Goal: Information Seeking & Learning: Learn about a topic

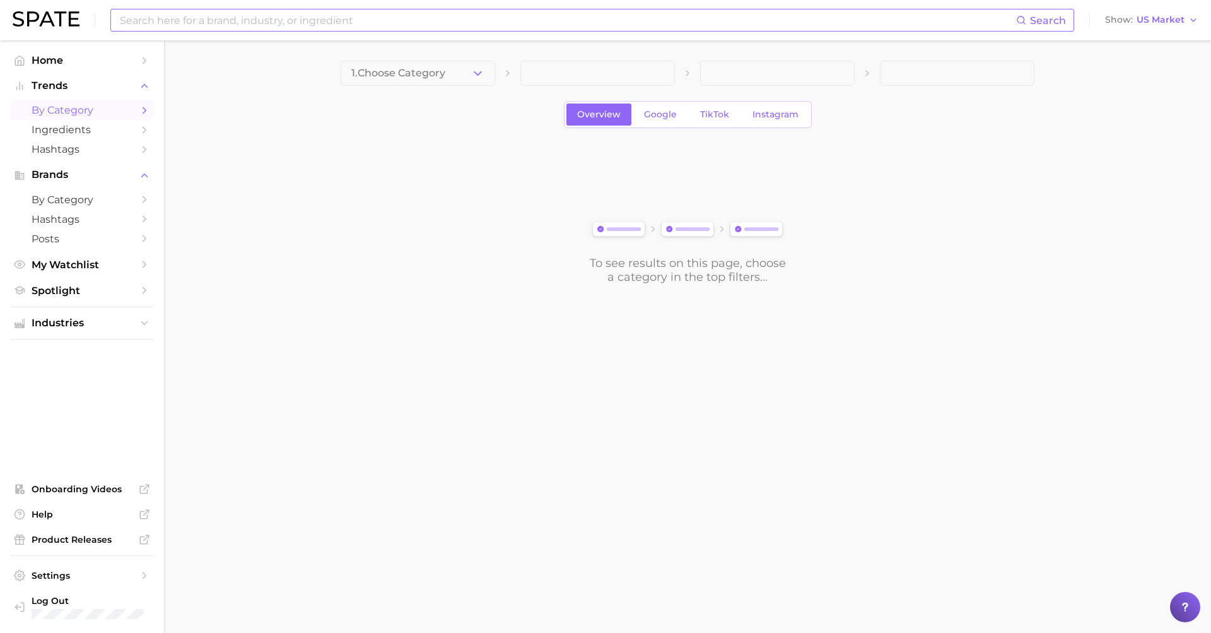
click at [250, 25] on input at bounding box center [567, 19] width 897 height 21
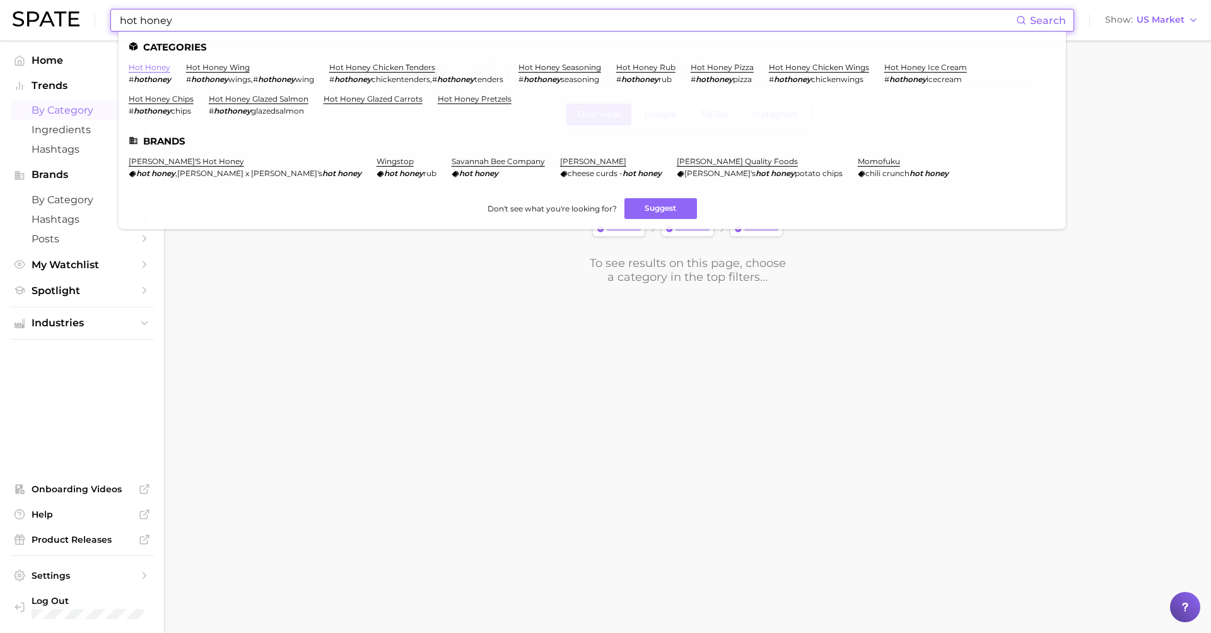
type input "hot honey"
click at [151, 65] on link "hot honey" at bounding box center [150, 66] width 42 height 9
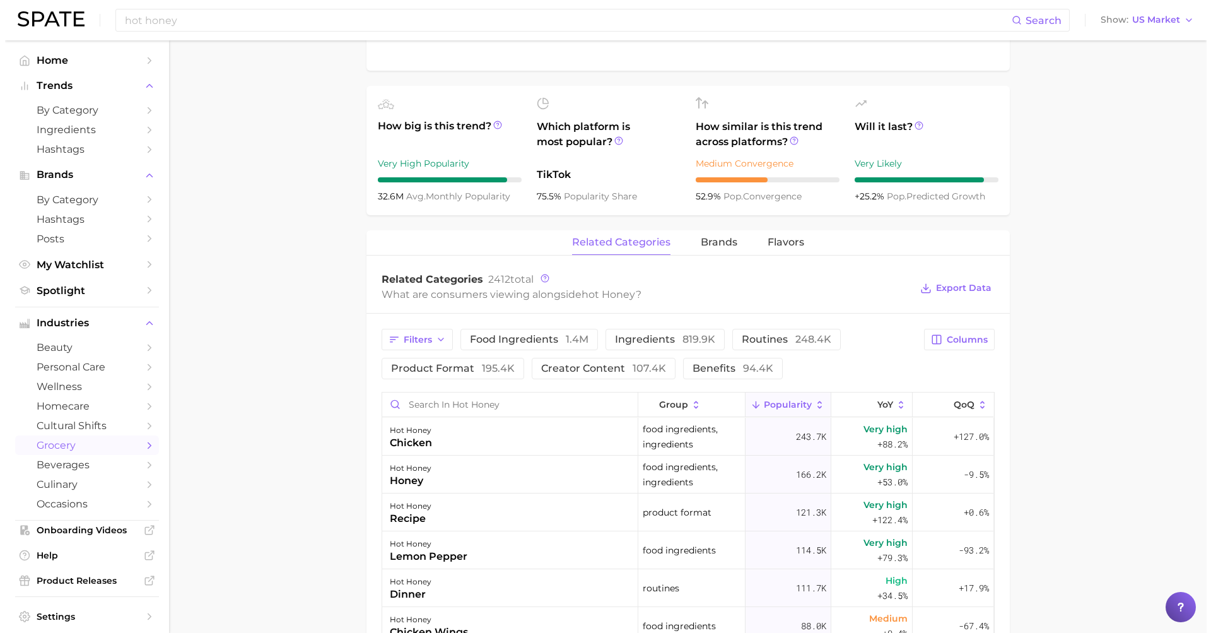
scroll to position [424, 0]
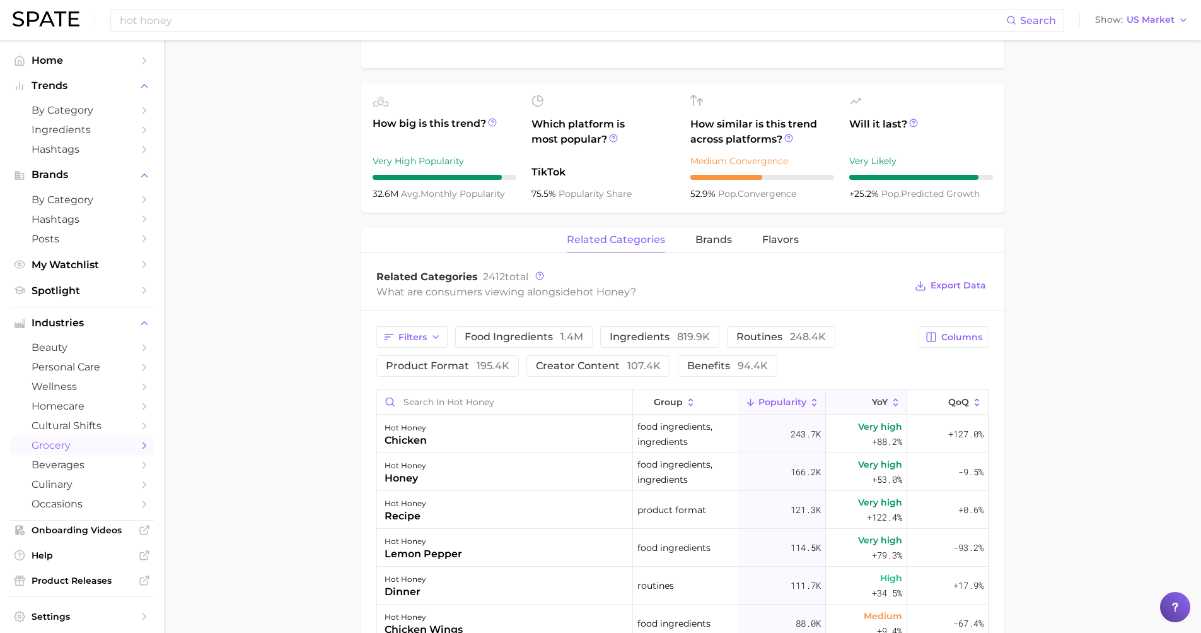
click at [859, 403] on icon at bounding box center [863, 402] width 11 height 11
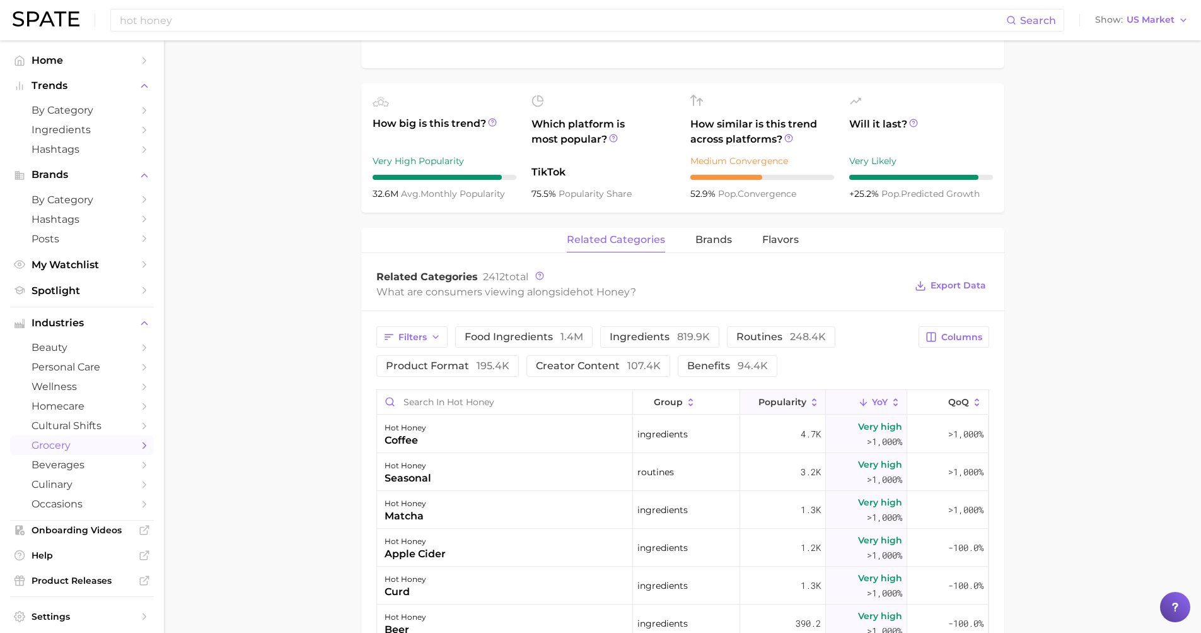
click at [788, 402] on span "Popularity" at bounding box center [783, 402] width 48 height 10
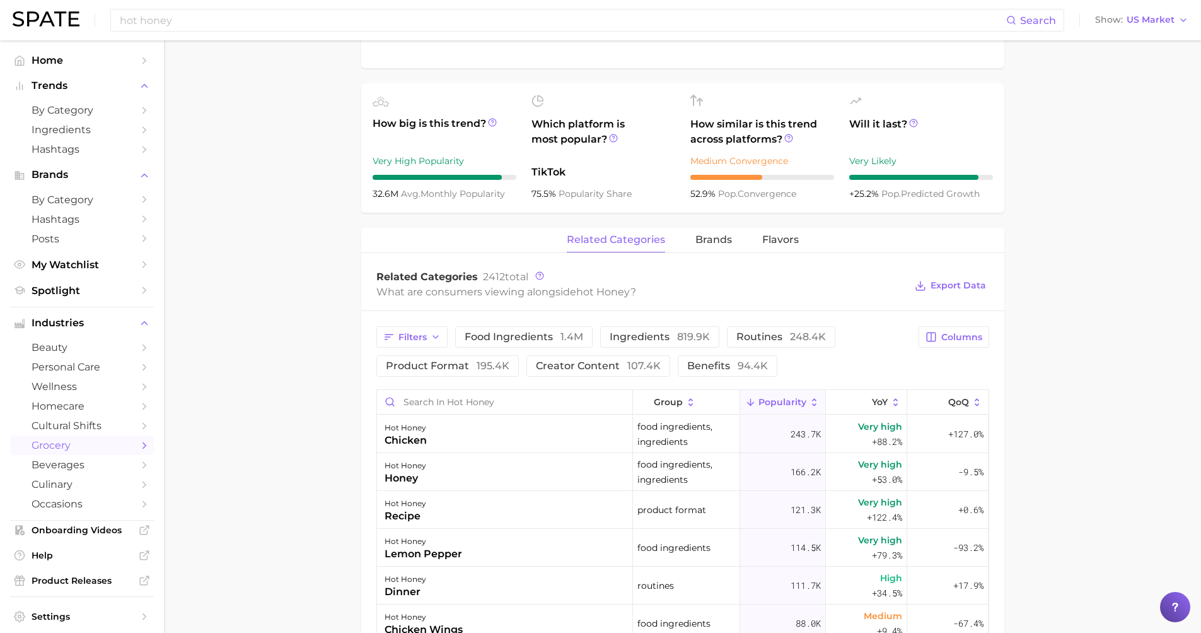
click at [969, 349] on div "Filters food ingredients 1.4m ingredients 819.9k routines 248.4k product format…" at bounding box center [683, 351] width 613 height 50
click at [964, 342] on span "Columns" at bounding box center [962, 337] width 41 height 11
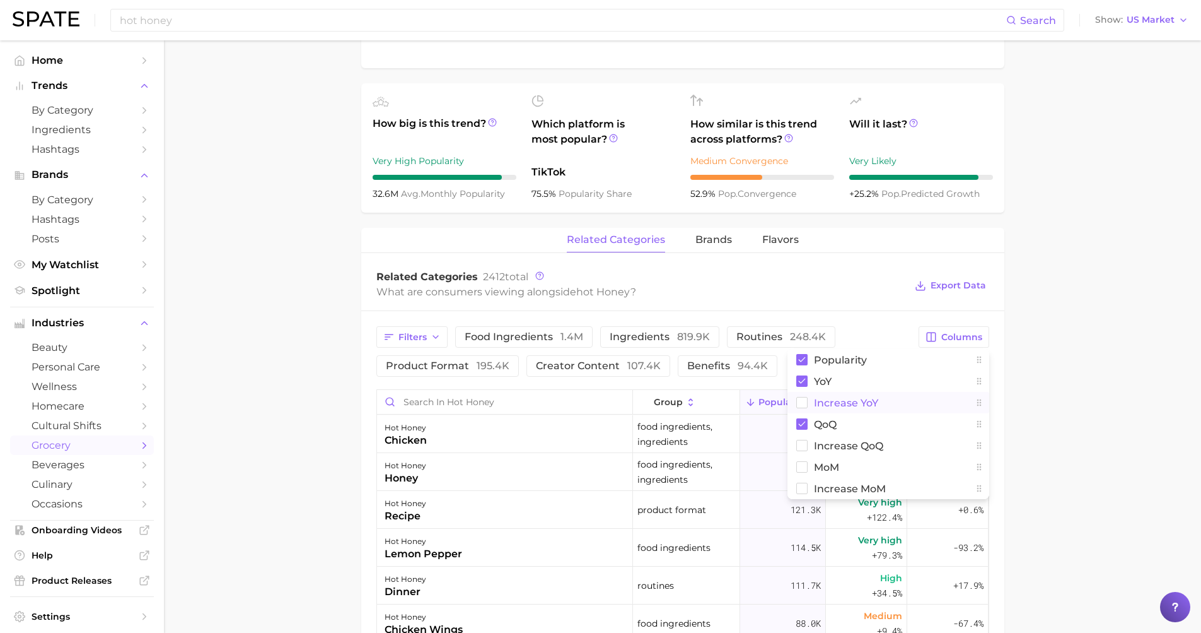
click at [864, 404] on span "Increase YoY" at bounding box center [846, 402] width 64 height 11
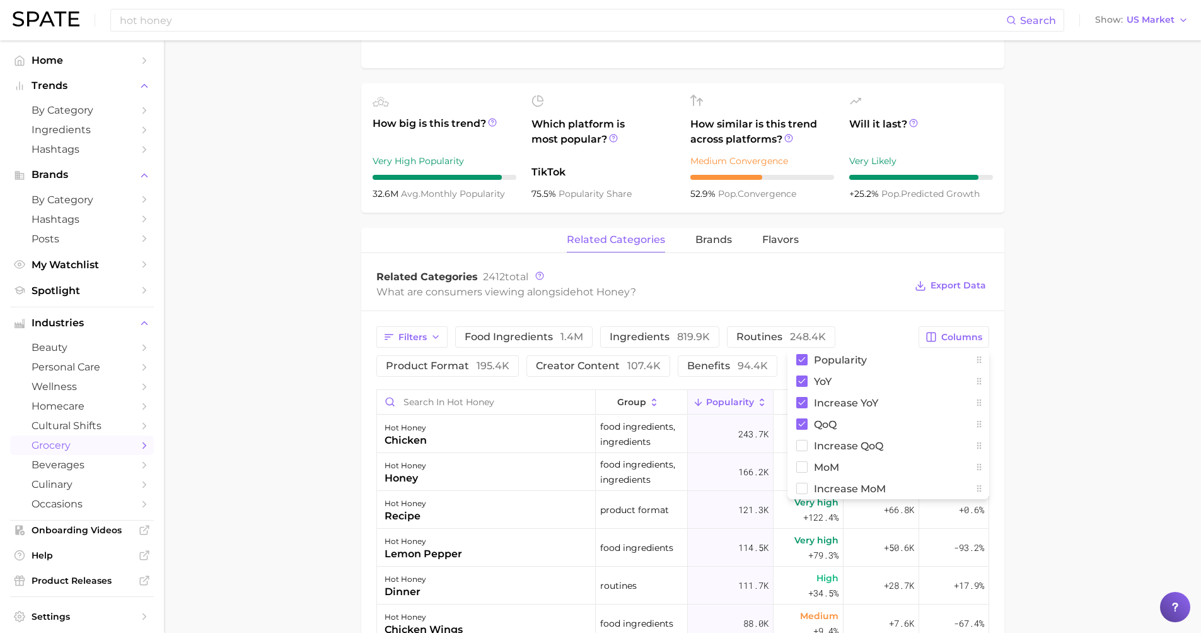
click at [1067, 430] on main "1. pantry & dry goods 2. sugars, honeys & sweeteners 3. honeys 4. hot honey Ove…" at bounding box center [682, 358] width 1037 height 1484
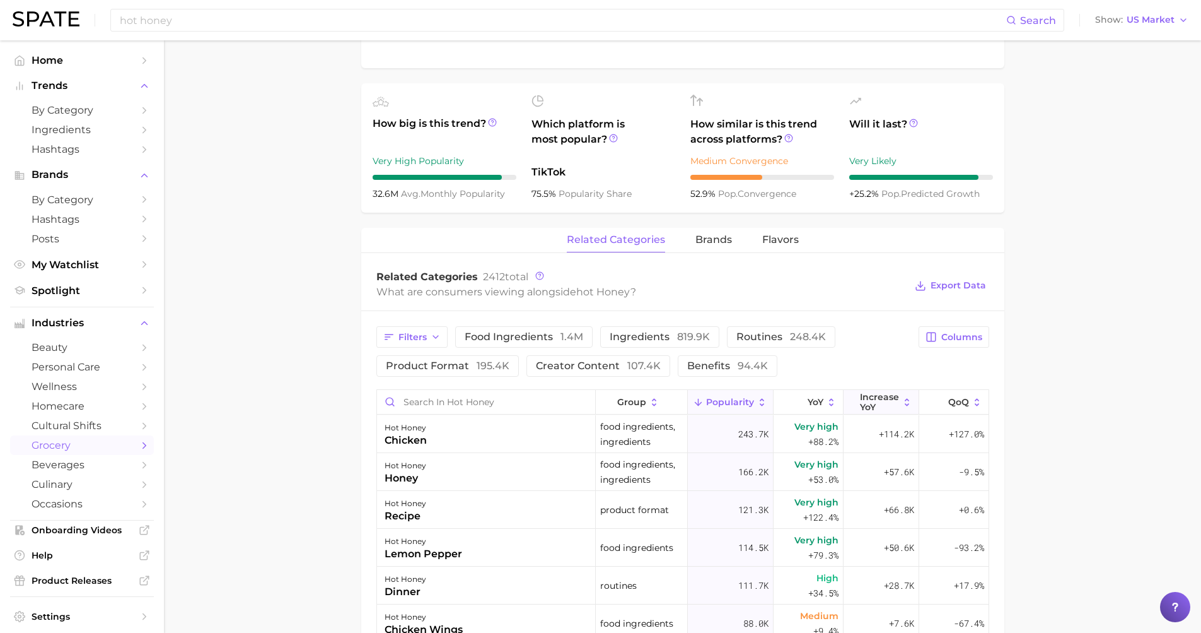
click at [906, 404] on icon at bounding box center [908, 402] width 4 height 8
click at [267, 517] on main "1. pantry & dry goods 2. sugars, honeys & sweeteners 3. honeys 4. hot honey Ove…" at bounding box center [682, 358] width 1037 height 1484
click at [445, 468] on div "hot honey garlic" at bounding box center [486, 472] width 219 height 38
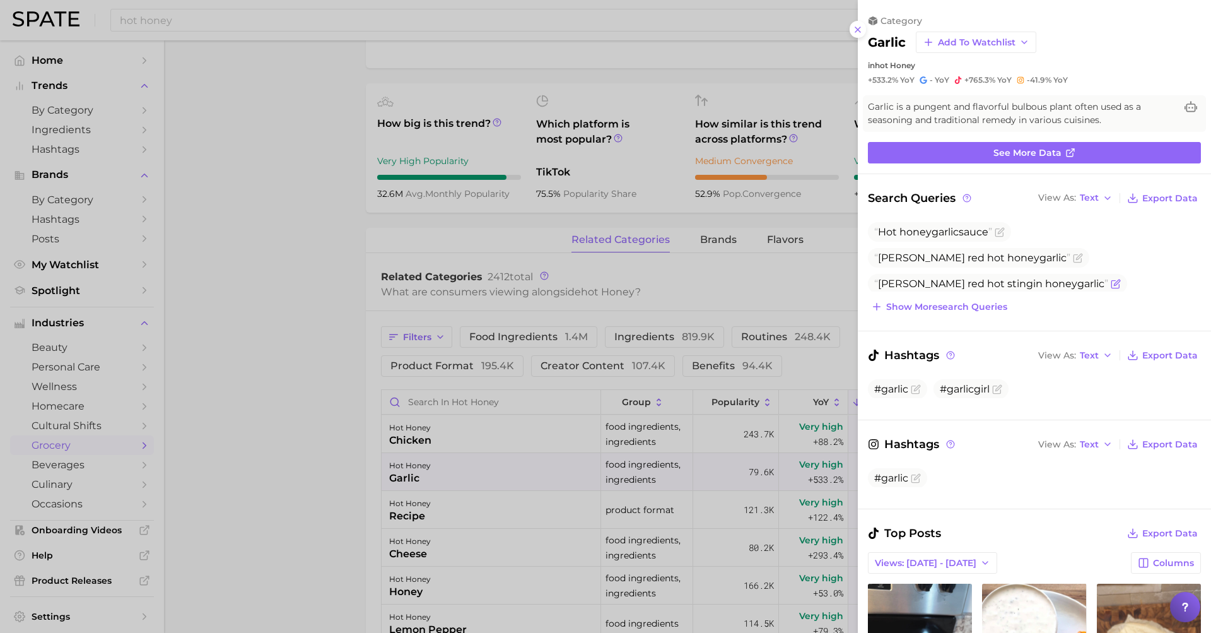
scroll to position [0, 0]
click at [288, 426] on div at bounding box center [605, 316] width 1211 height 633
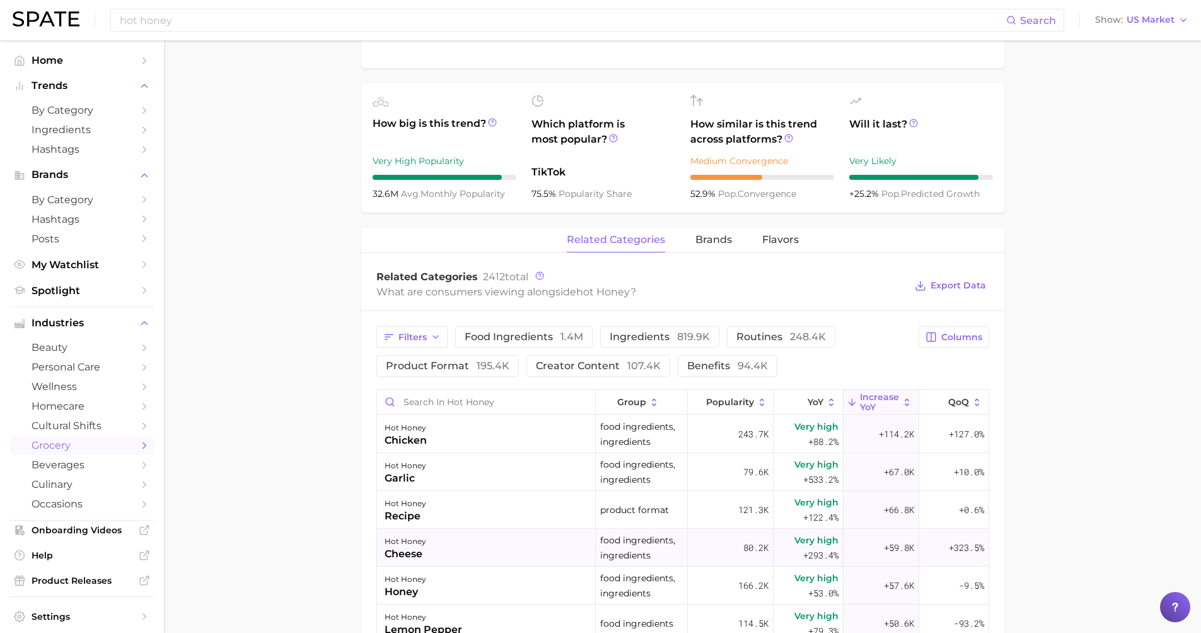
click at [409, 541] on div "hot honey" at bounding box center [406, 541] width 42 height 15
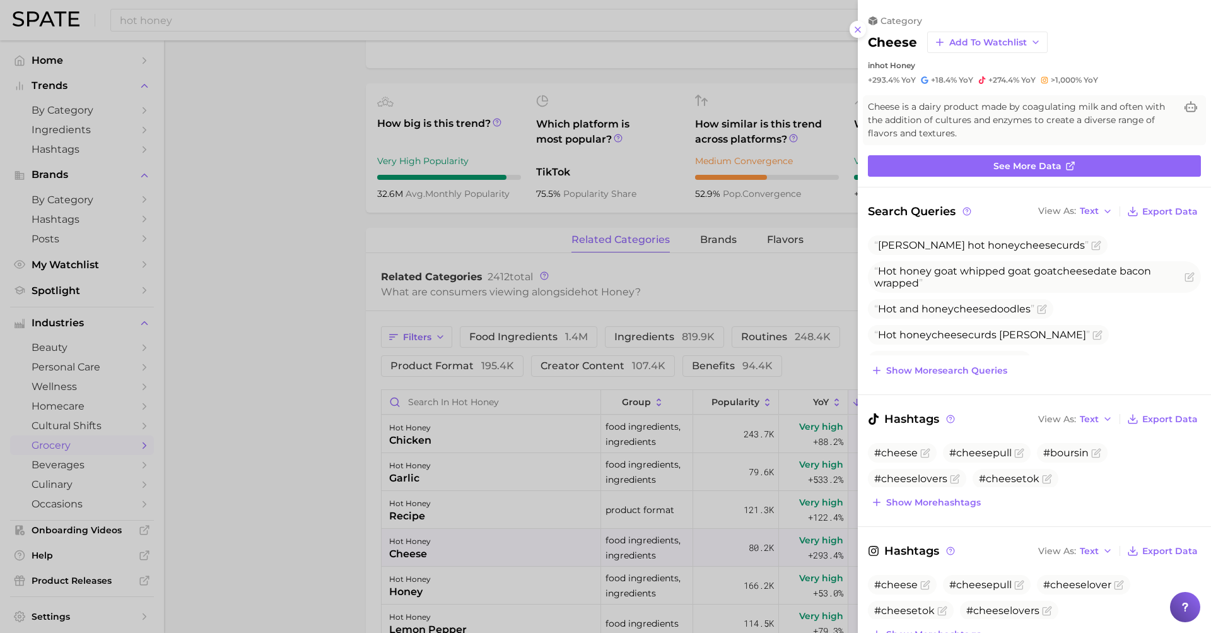
click at [325, 477] on div at bounding box center [605, 316] width 1211 height 633
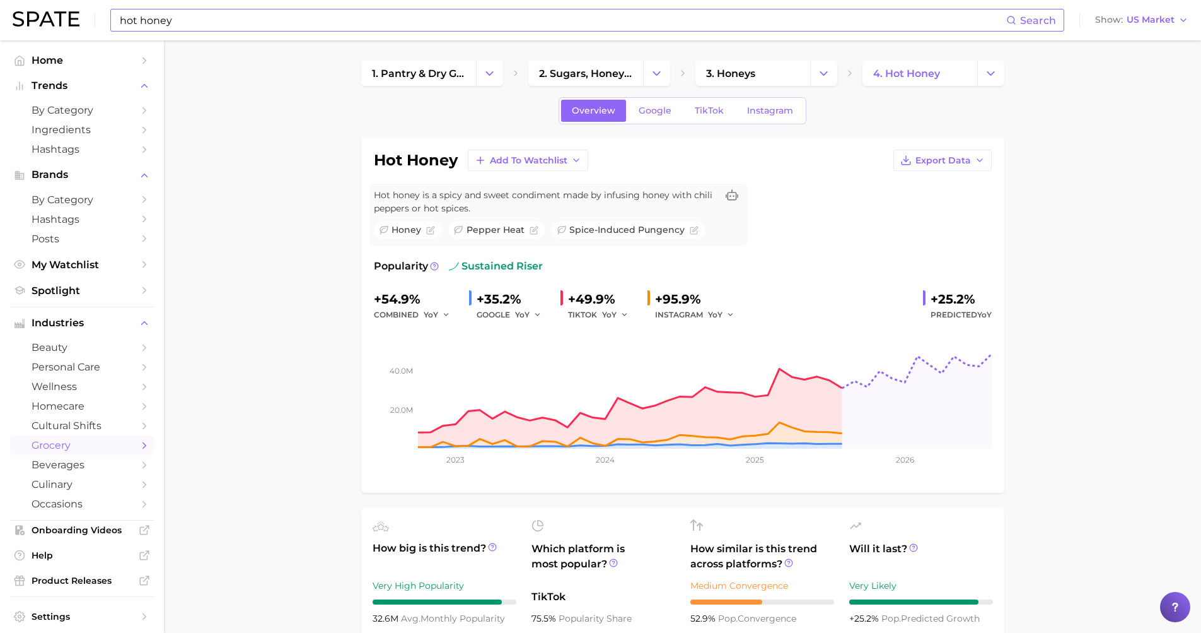
click at [203, 21] on input "hot honey" at bounding box center [563, 19] width 888 height 21
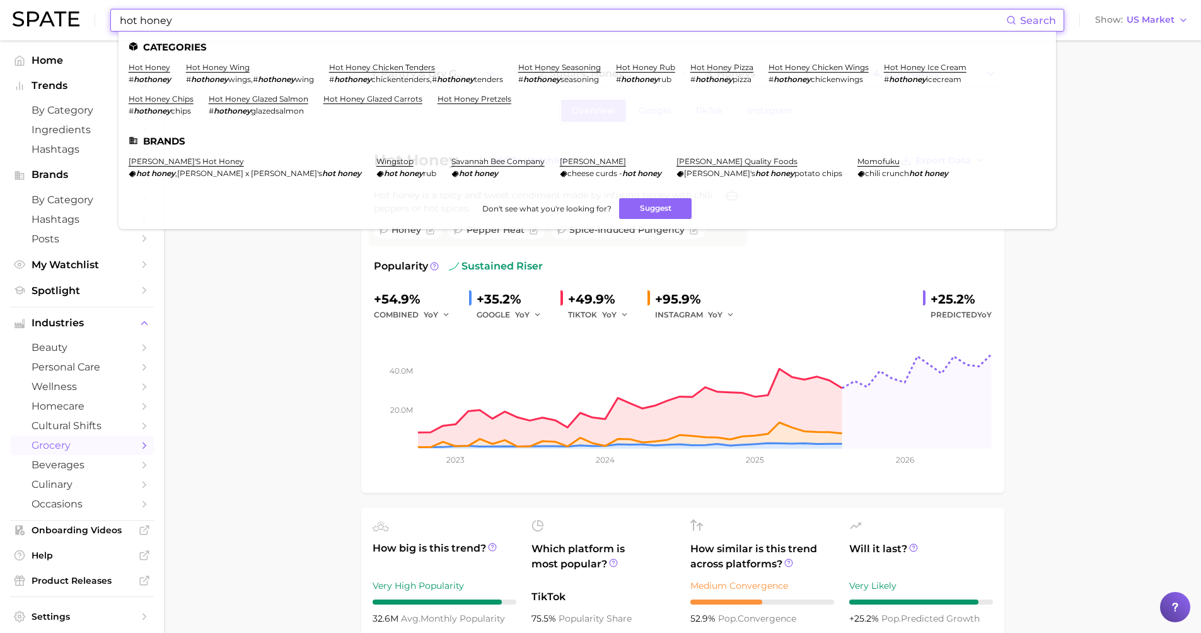
drag, startPoint x: 201, startPoint y: 21, endPoint x: -32, endPoint y: 23, distance: 233.4
click at [0, 23] on html "hot honey Search Categories hot honey # hothoney hot honey wing # hothoney wing…" at bounding box center [600, 316] width 1201 height 633
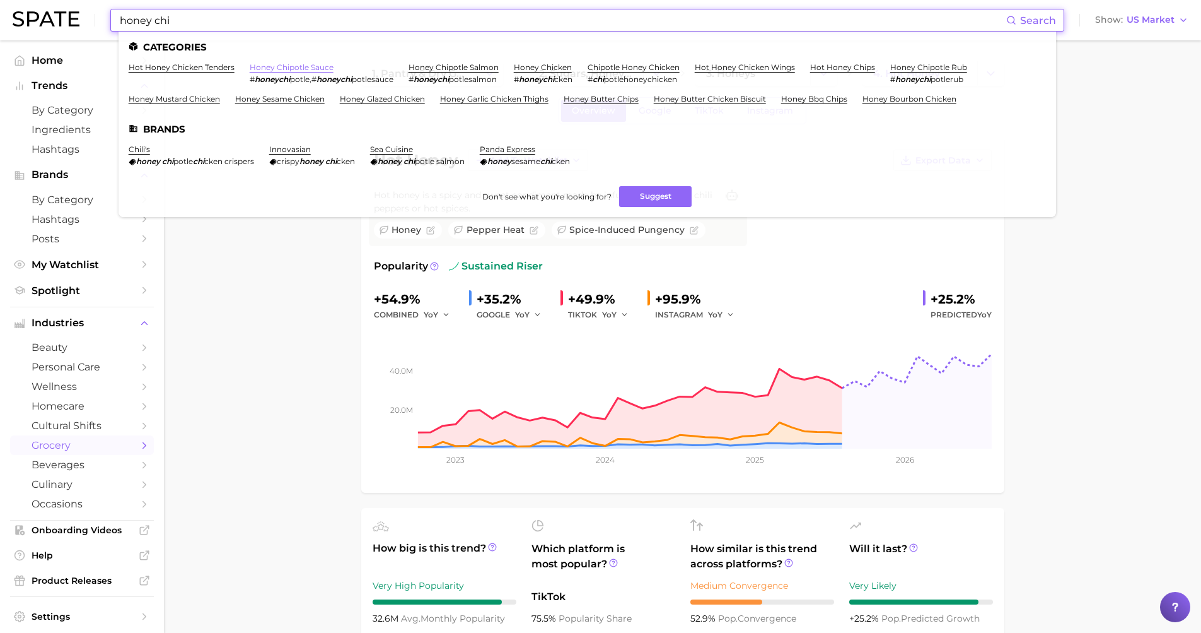
type input "honey chi"
click at [287, 66] on link "honey chipotle sauce" at bounding box center [292, 66] width 84 height 9
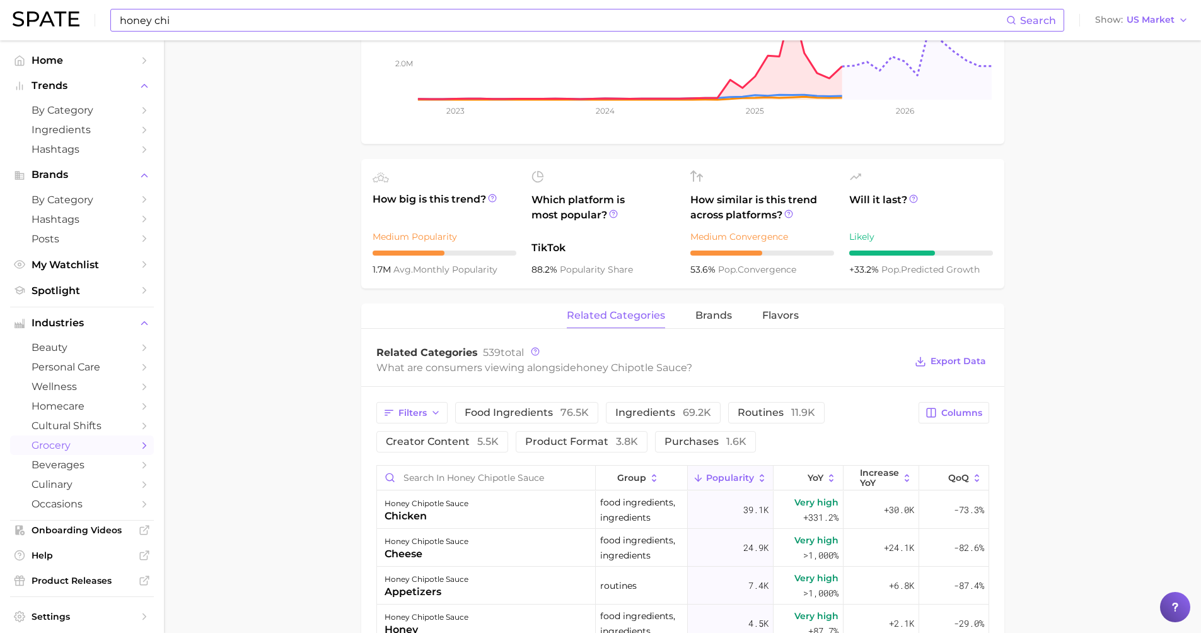
scroll to position [428, 0]
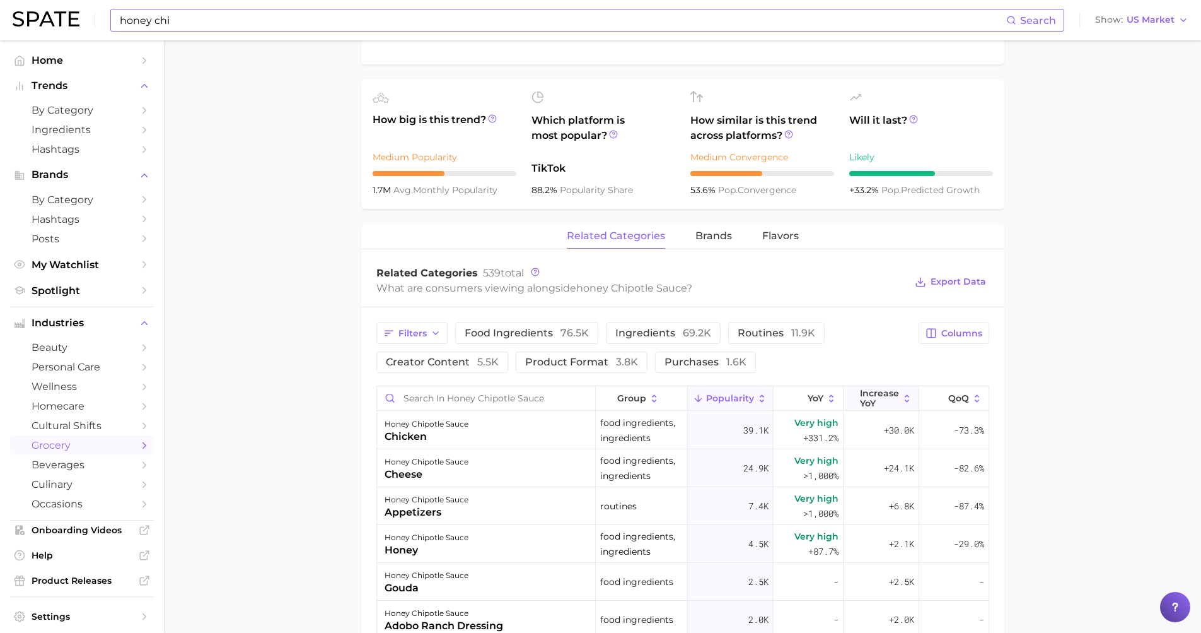
click at [867, 403] on span "Increase YoY" at bounding box center [879, 398] width 39 height 20
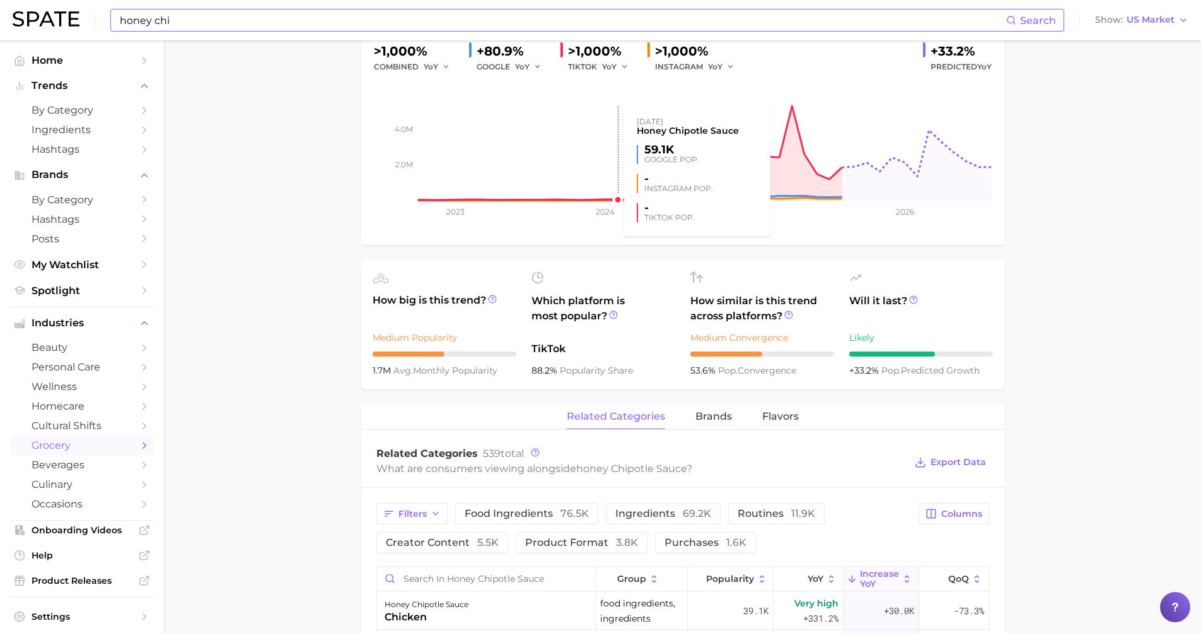
scroll to position [0, 0]
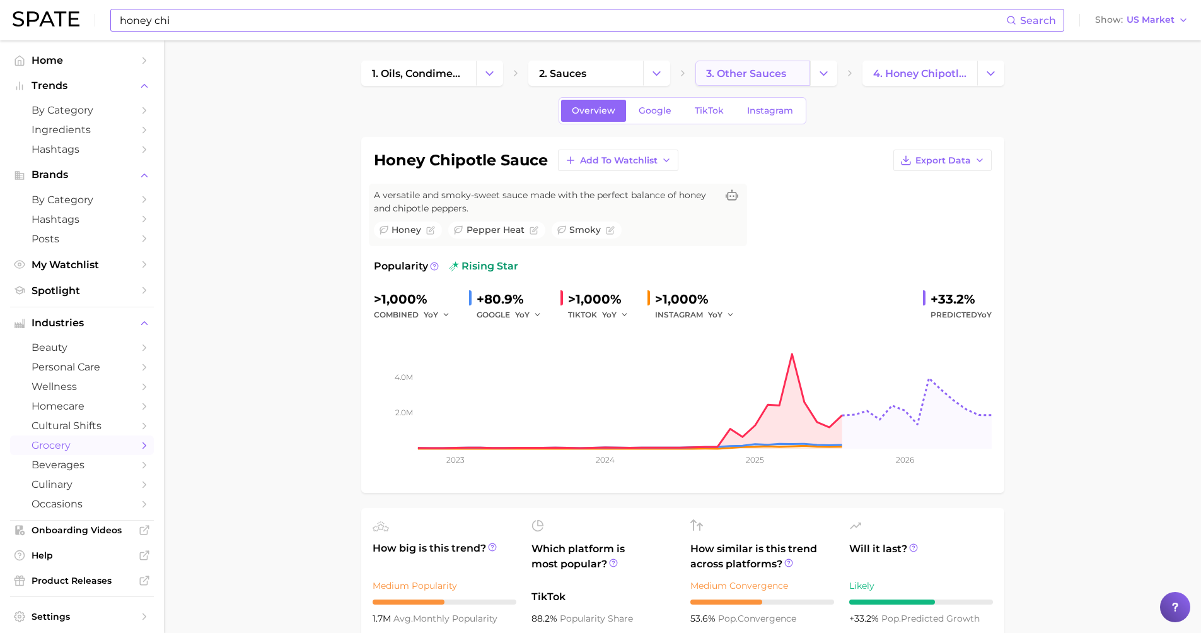
click at [747, 76] on span "3. other sauces" at bounding box center [746, 73] width 80 height 12
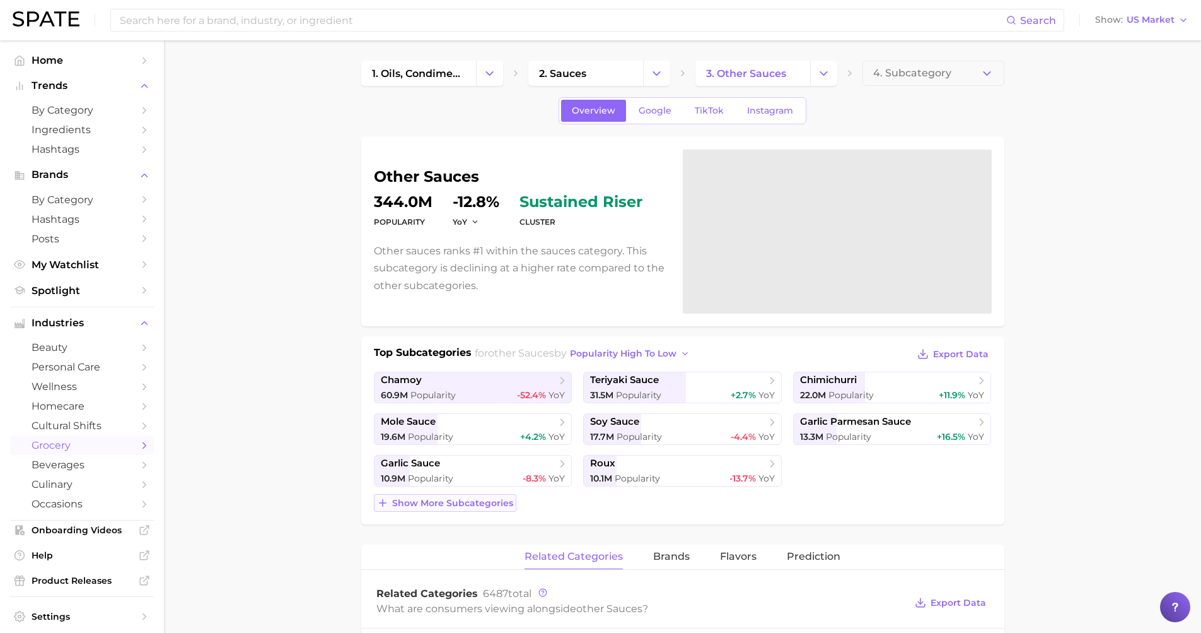
click at [489, 503] on span "Show more subcategories" at bounding box center [452, 503] width 121 height 11
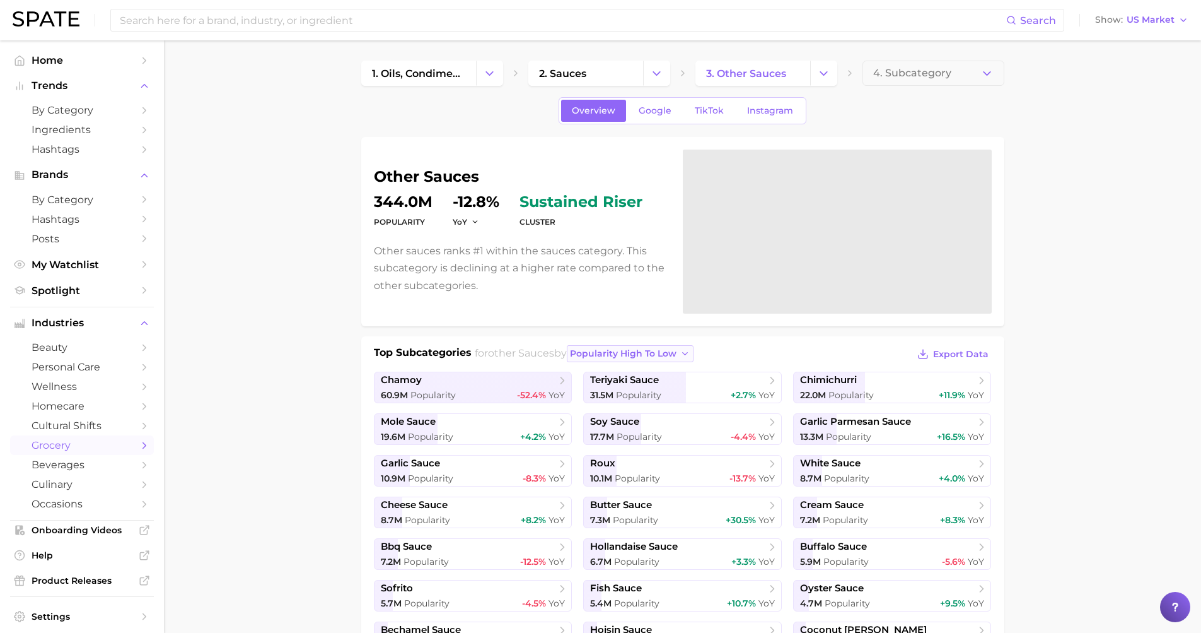
click at [600, 356] on span "popularity high to low" at bounding box center [623, 353] width 107 height 11
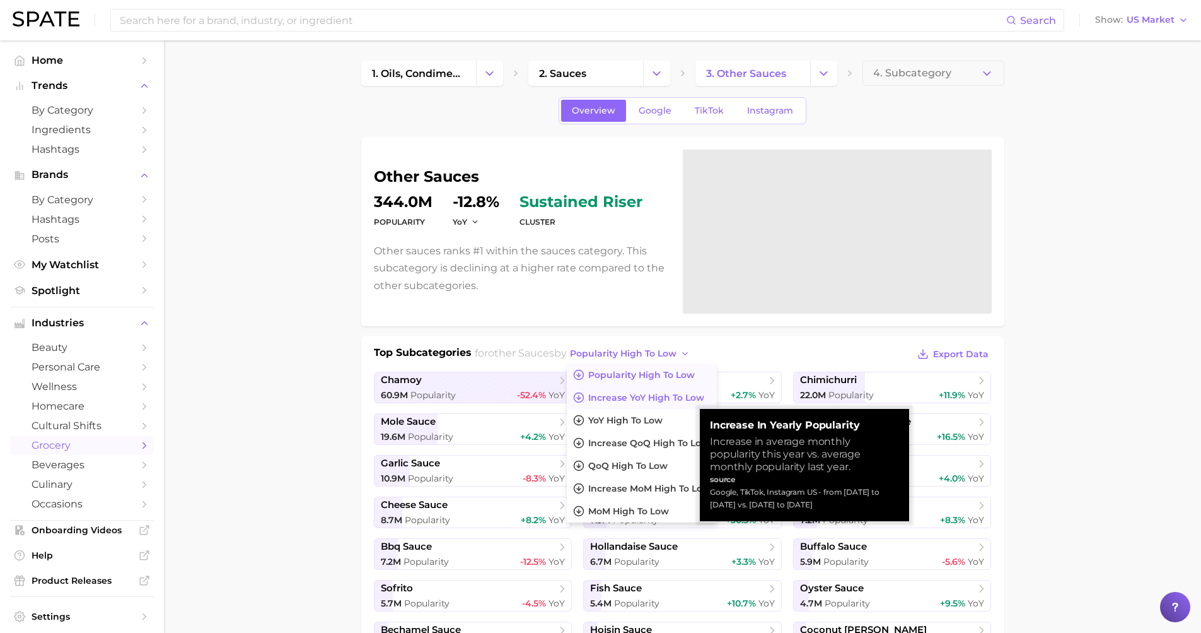
click at [606, 400] on span "Increase YoY high to low" at bounding box center [646, 397] width 116 height 11
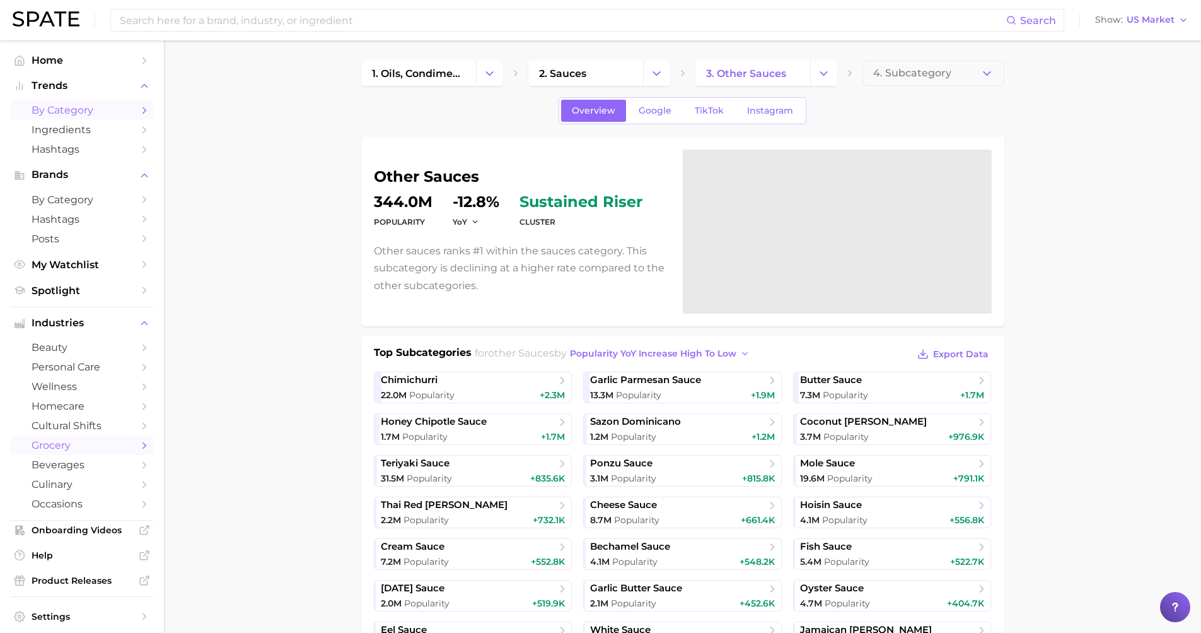
click at [96, 107] on span "by Category" at bounding box center [82, 110] width 101 height 12
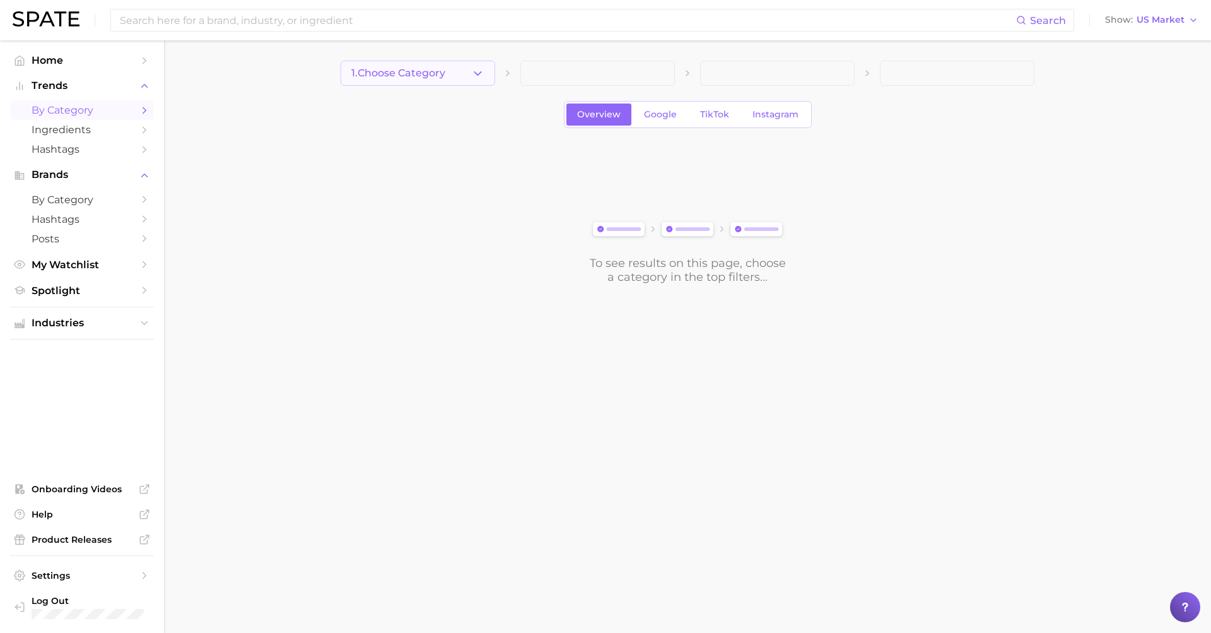
click at [448, 69] on button "1. Choose Category" at bounding box center [418, 73] width 155 height 25
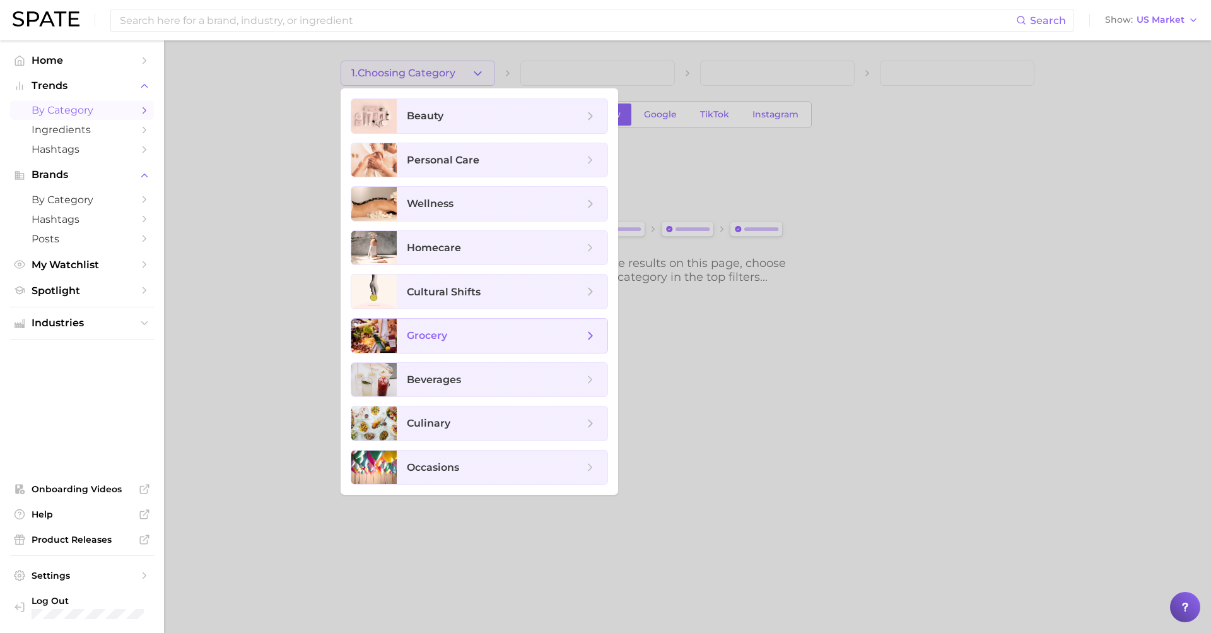
click at [453, 349] on span "grocery" at bounding box center [502, 335] width 211 height 34
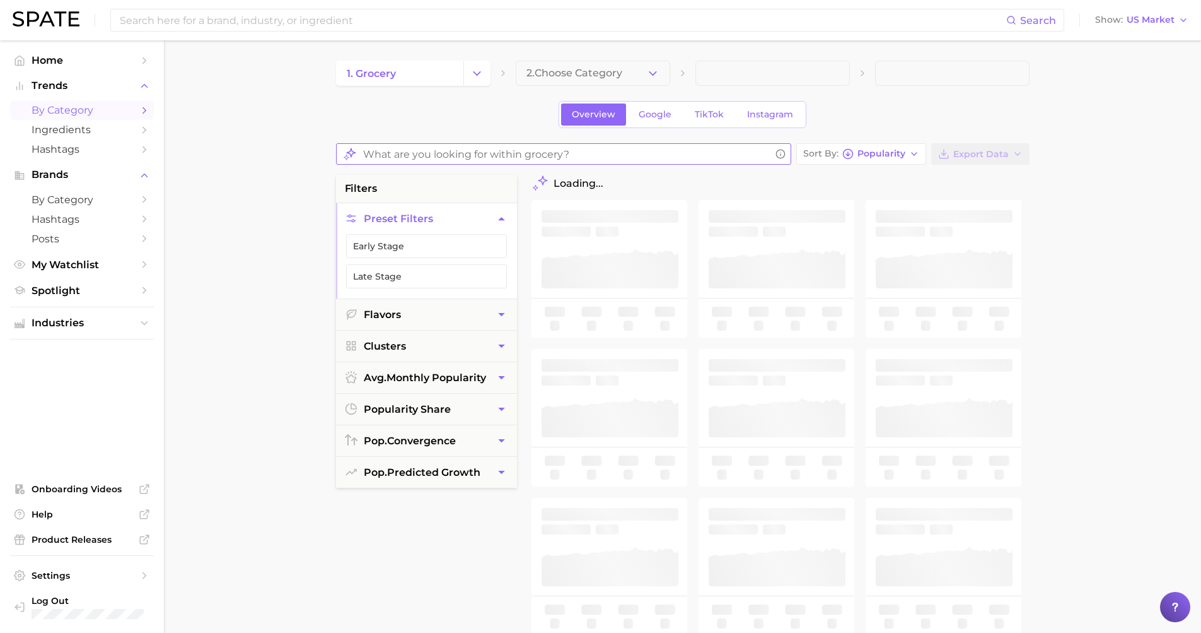
click at [465, 152] on input "What are you looking for within grocery?" at bounding box center [566, 154] width 407 height 25
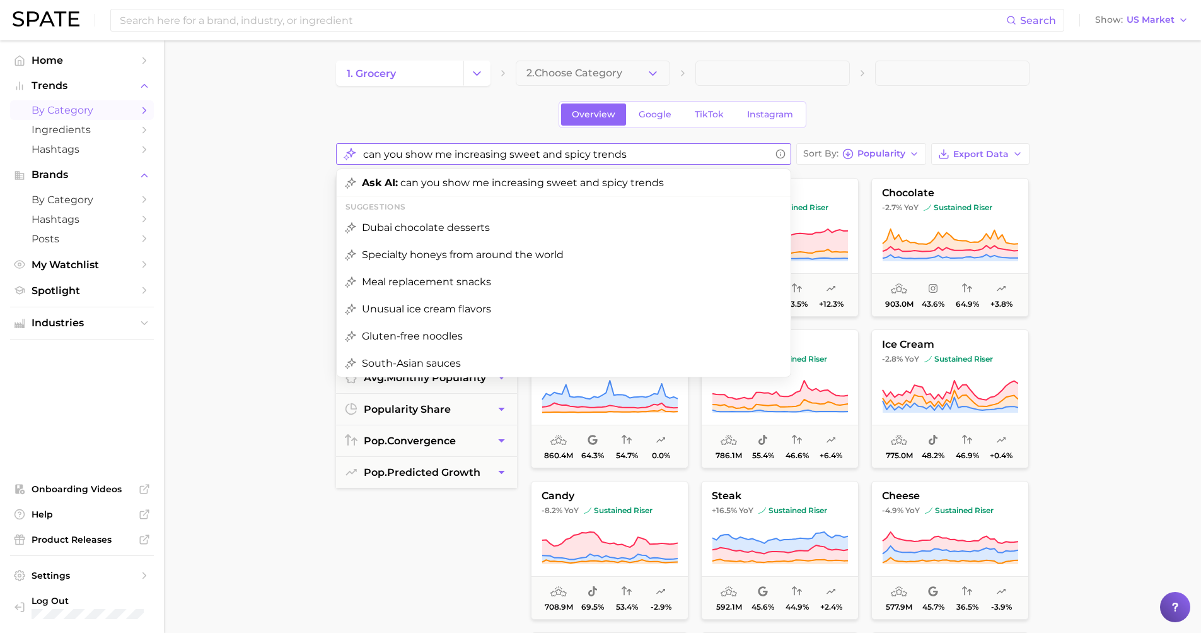
type input "can you show me increasing sweet and spicy trends"
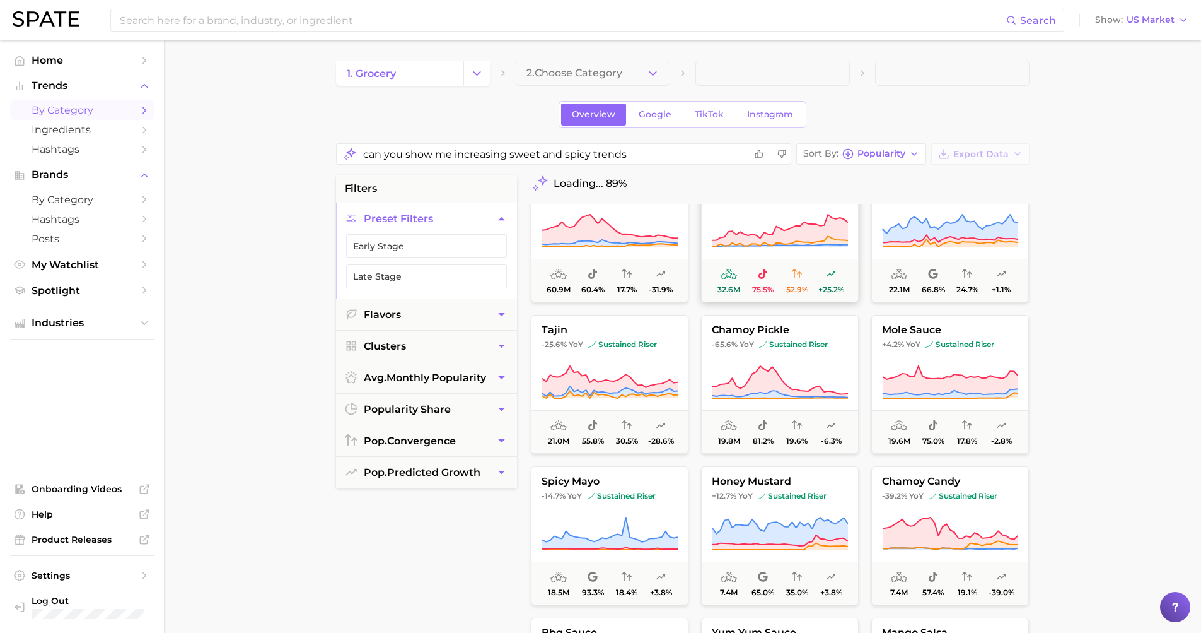
scroll to position [119, 0]
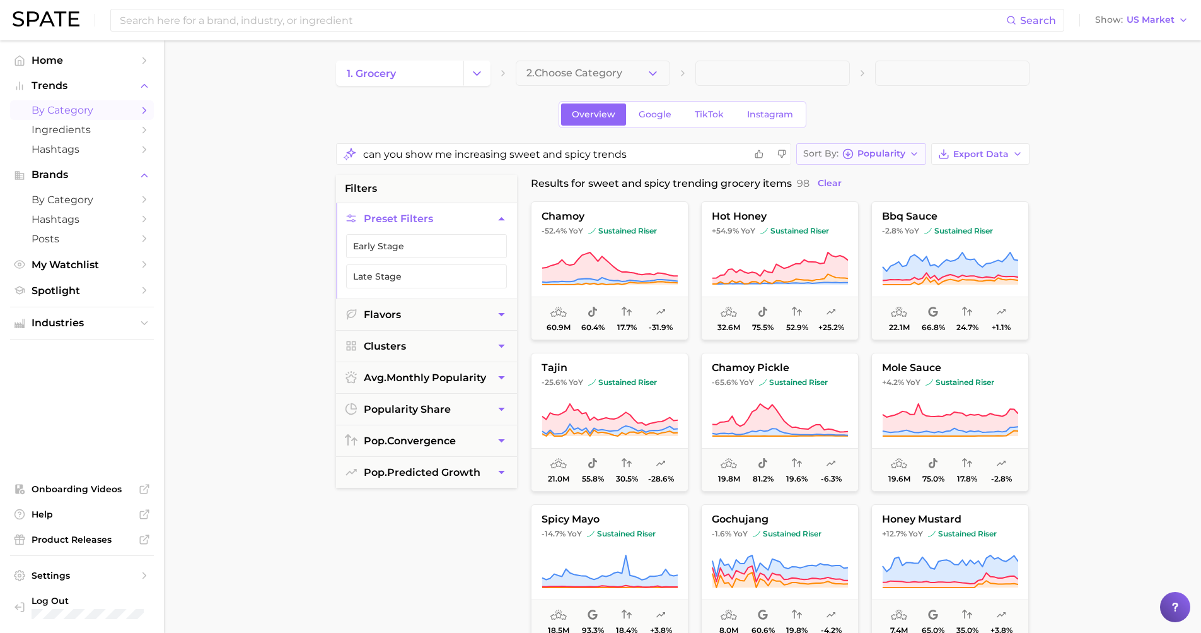
click at [898, 153] on span "Popularity" at bounding box center [882, 153] width 48 height 7
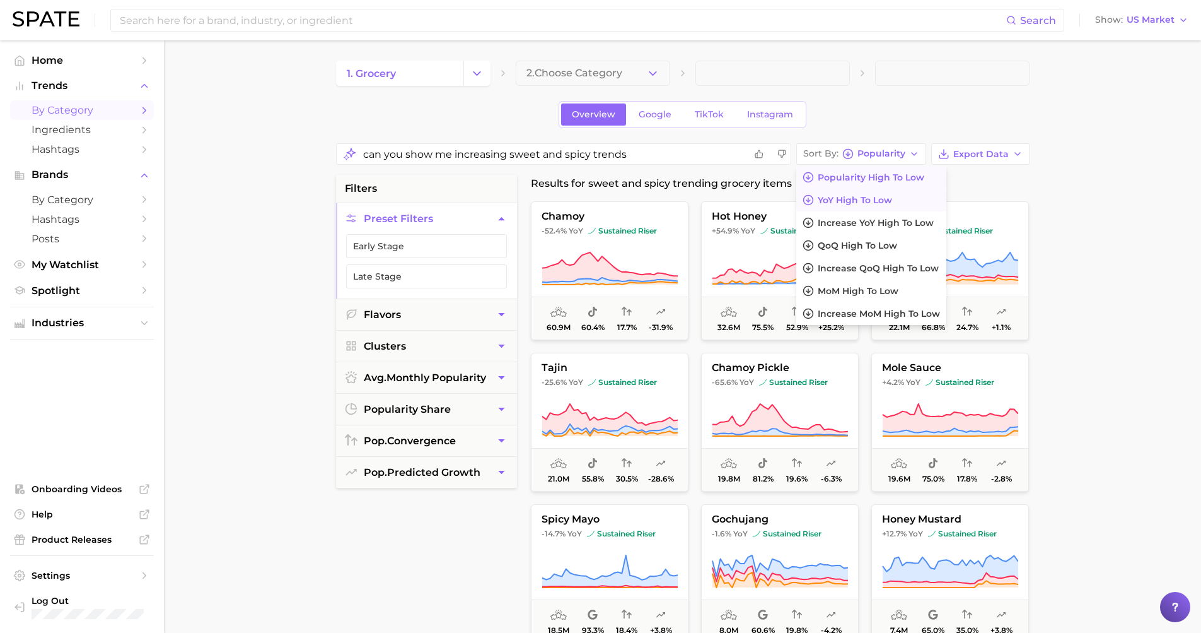
click at [896, 208] on button "YoY high to low" at bounding box center [872, 200] width 150 height 23
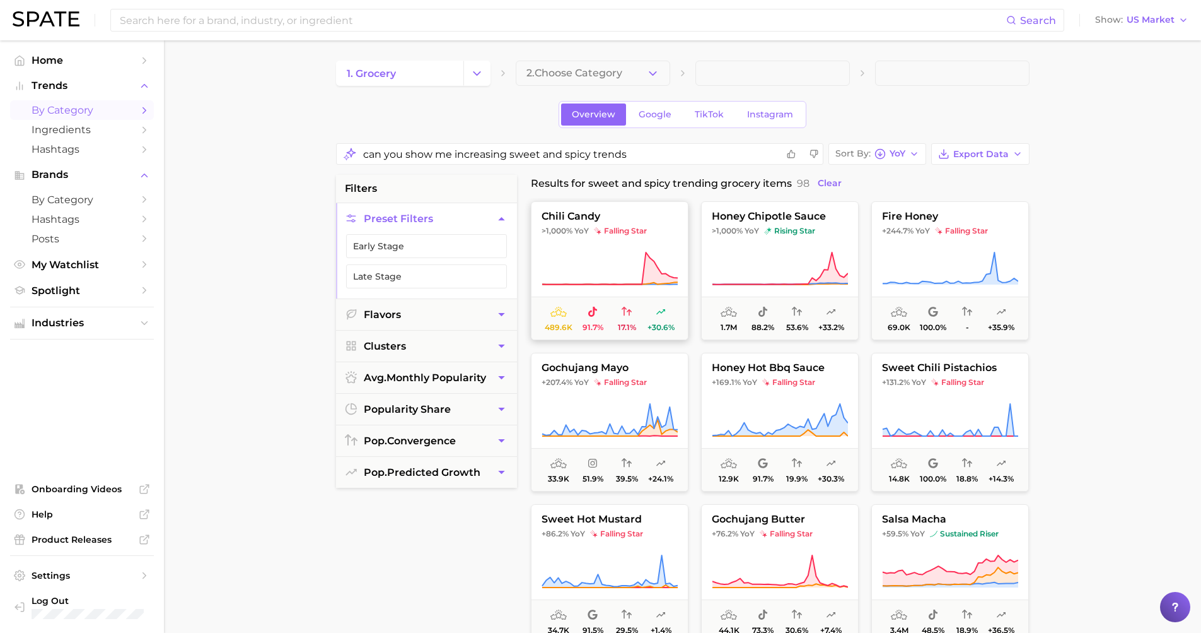
click at [617, 266] on icon at bounding box center [610, 268] width 136 height 35
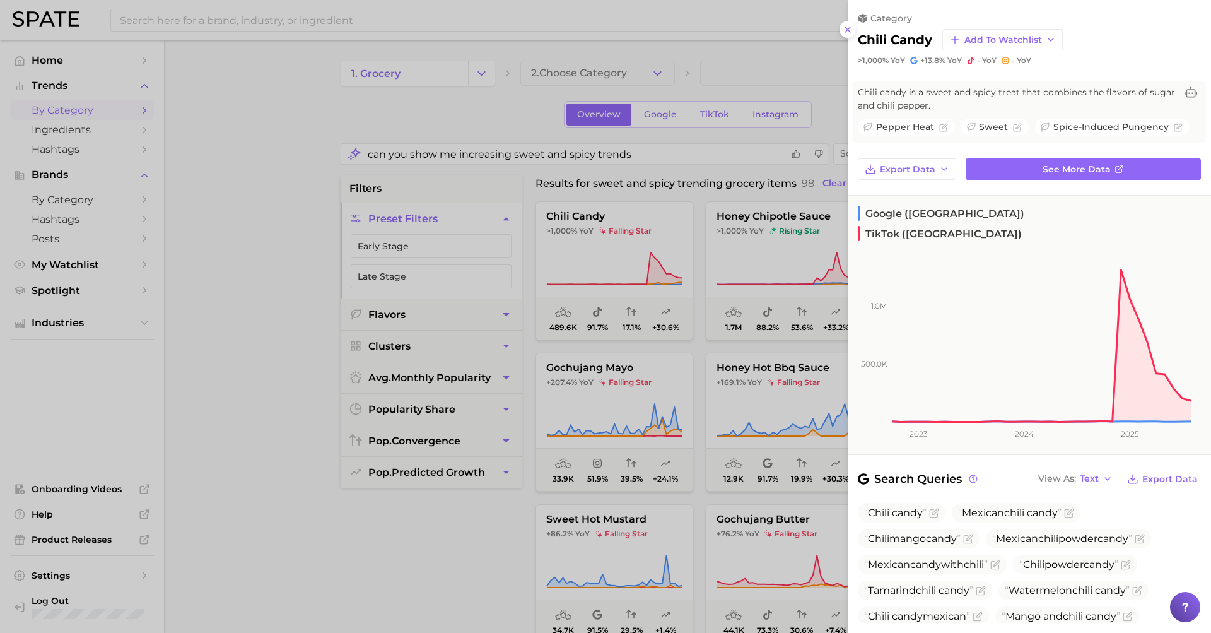
click at [846, 26] on icon at bounding box center [848, 30] width 10 height 10
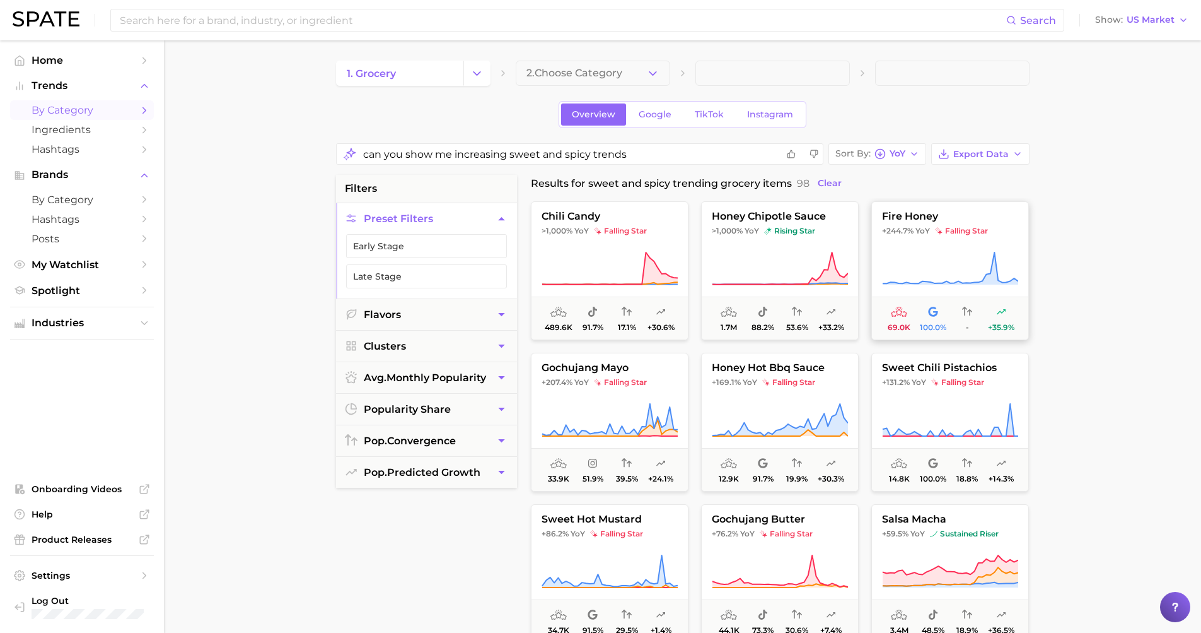
click at [967, 256] on icon at bounding box center [950, 268] width 136 height 35
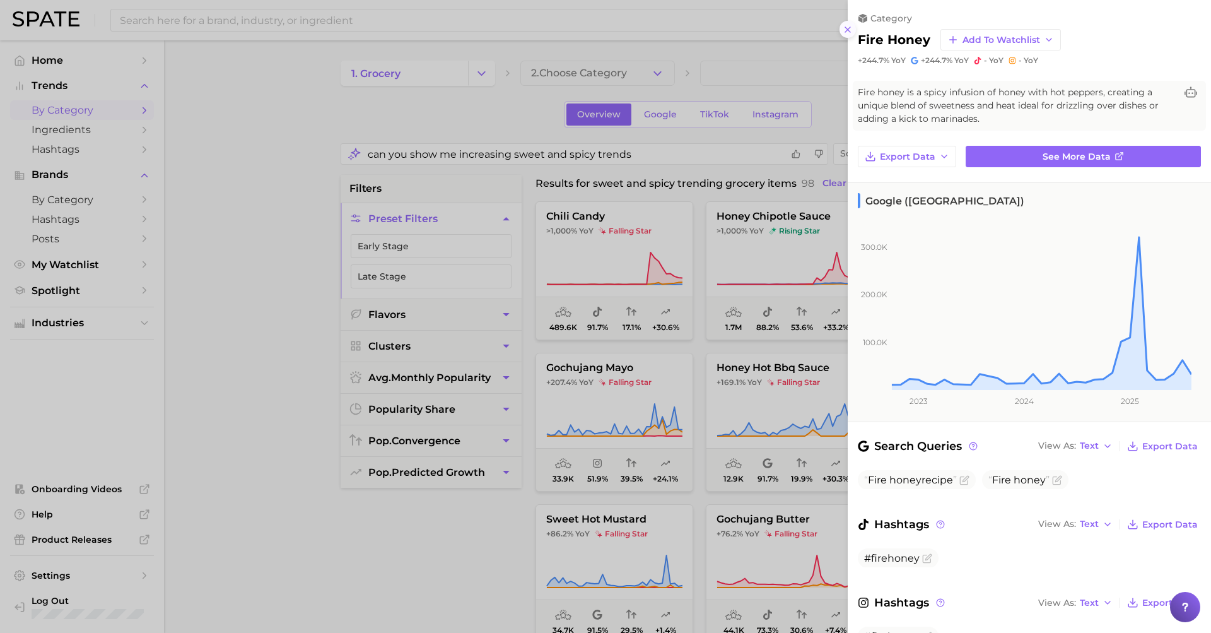
click at [848, 27] on line at bounding box center [847, 29] width 5 height 5
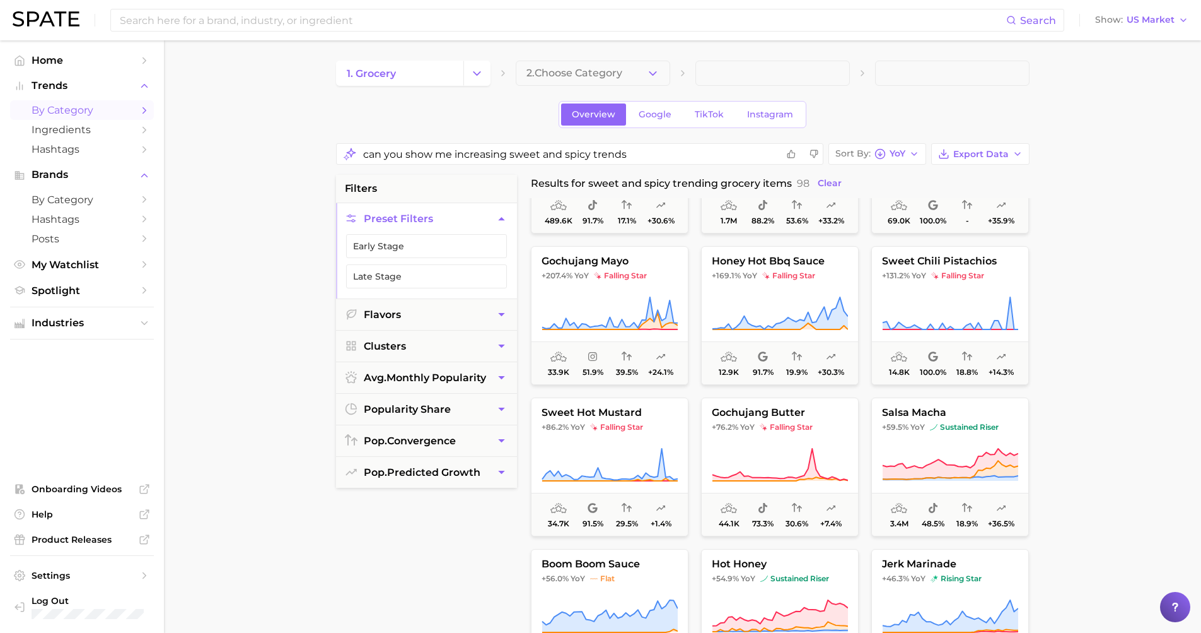
scroll to position [126, 0]
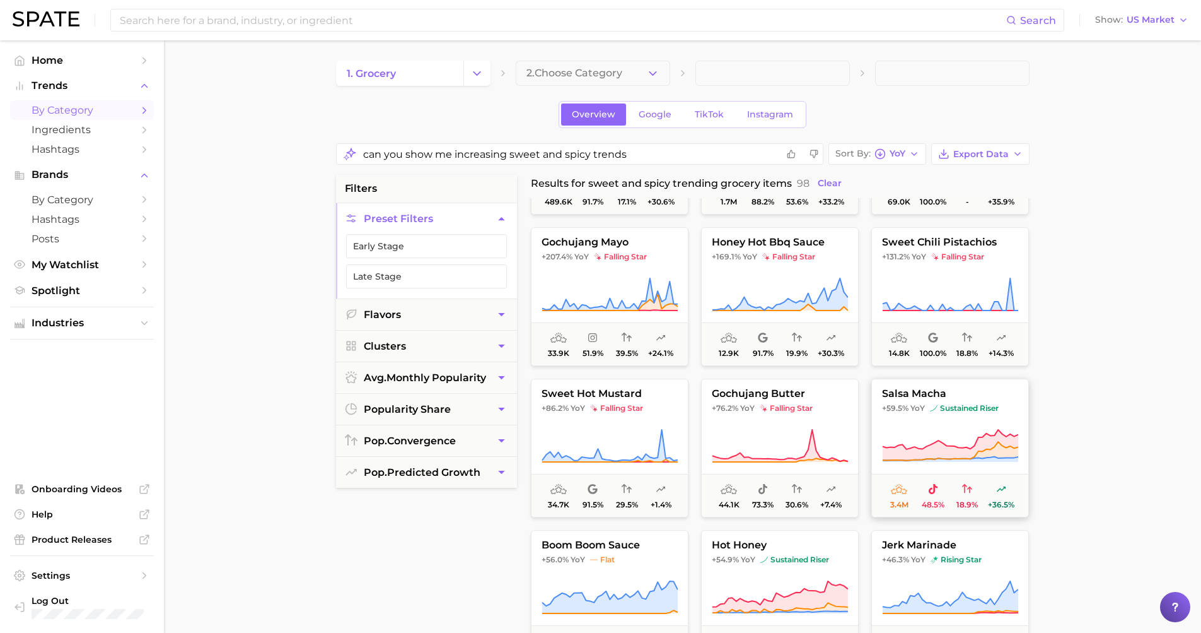
click at [942, 411] on span "sustained riser" at bounding box center [964, 408] width 69 height 10
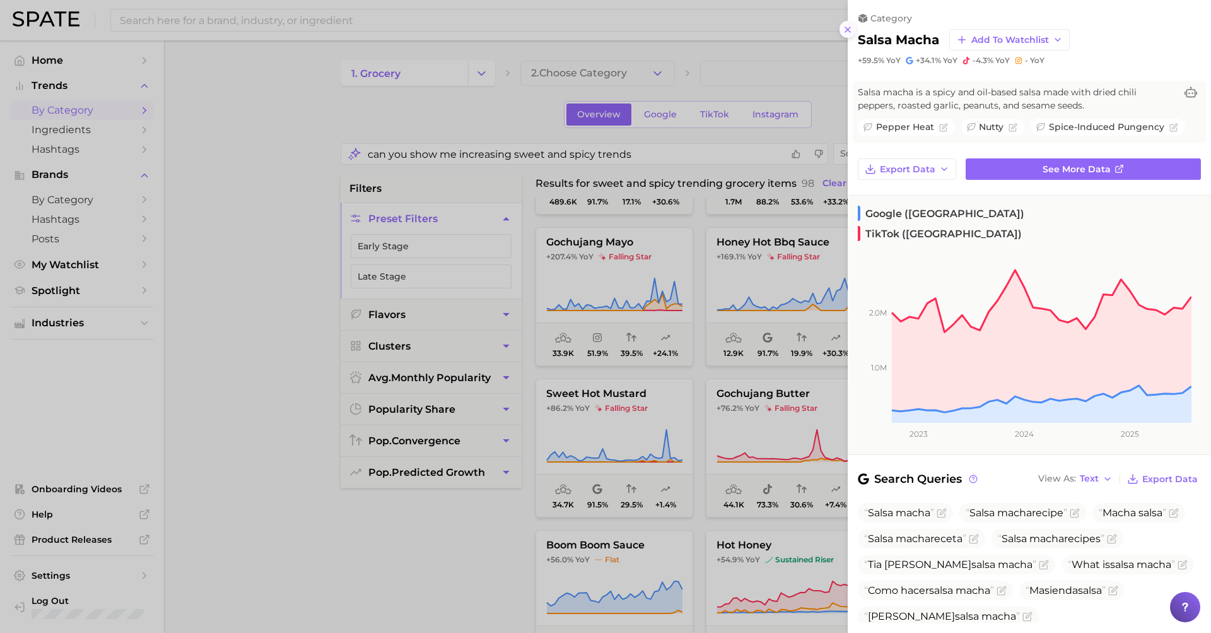
click at [848, 27] on line at bounding box center [847, 29] width 5 height 5
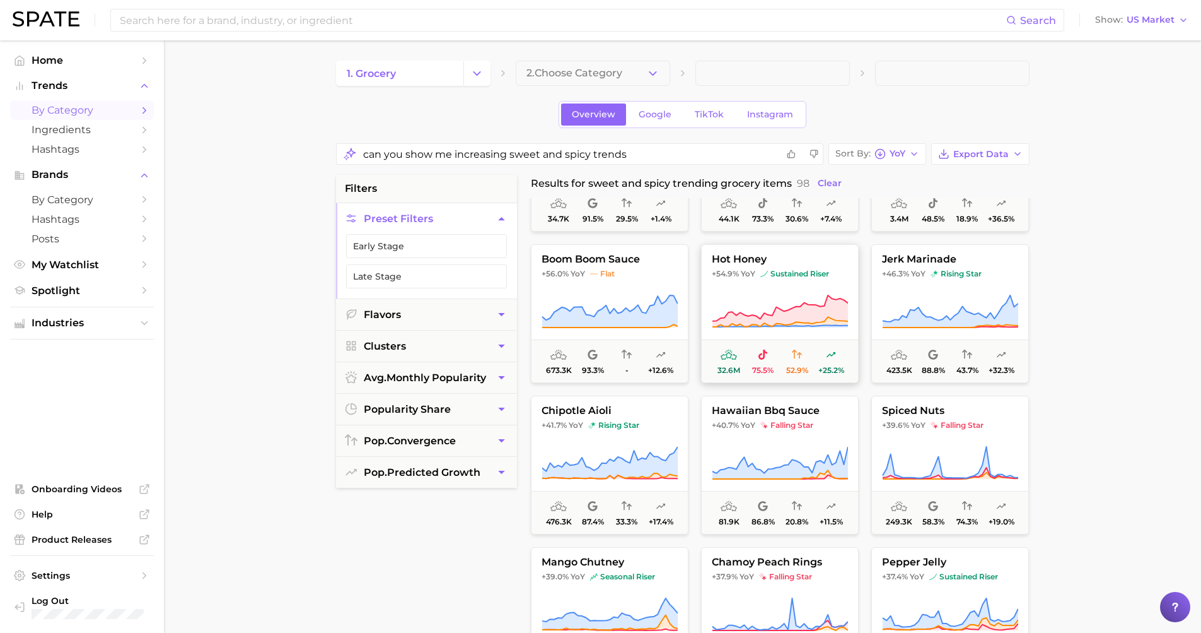
scroll to position [430, 0]
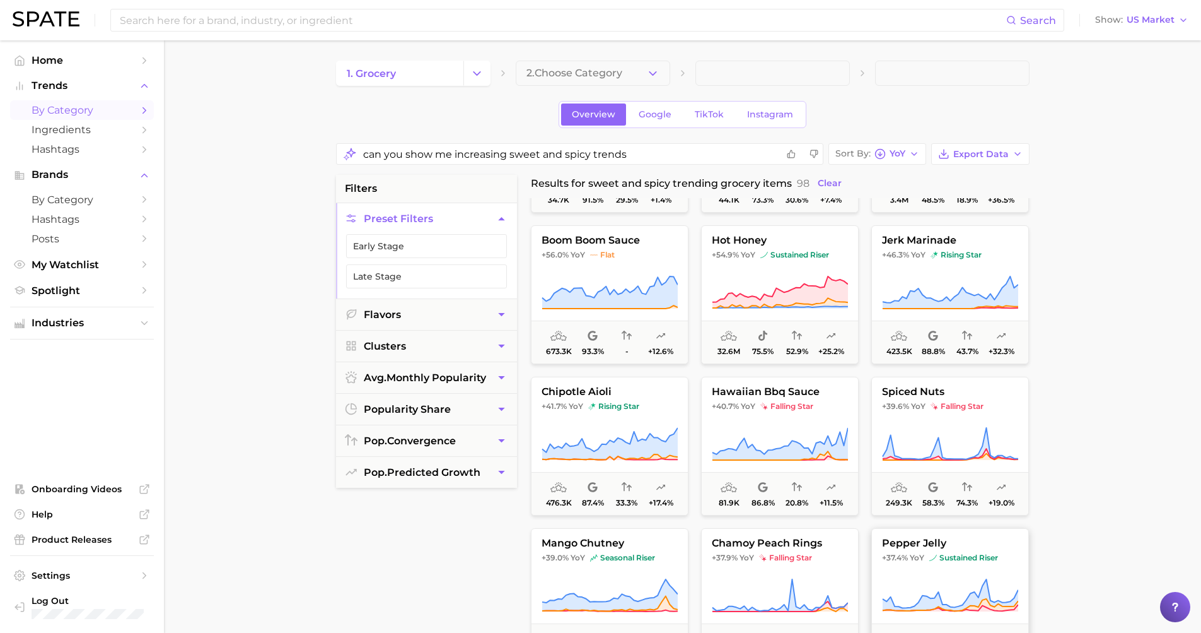
click at [893, 545] on span "pepper jelly" at bounding box center [950, 542] width 156 height 11
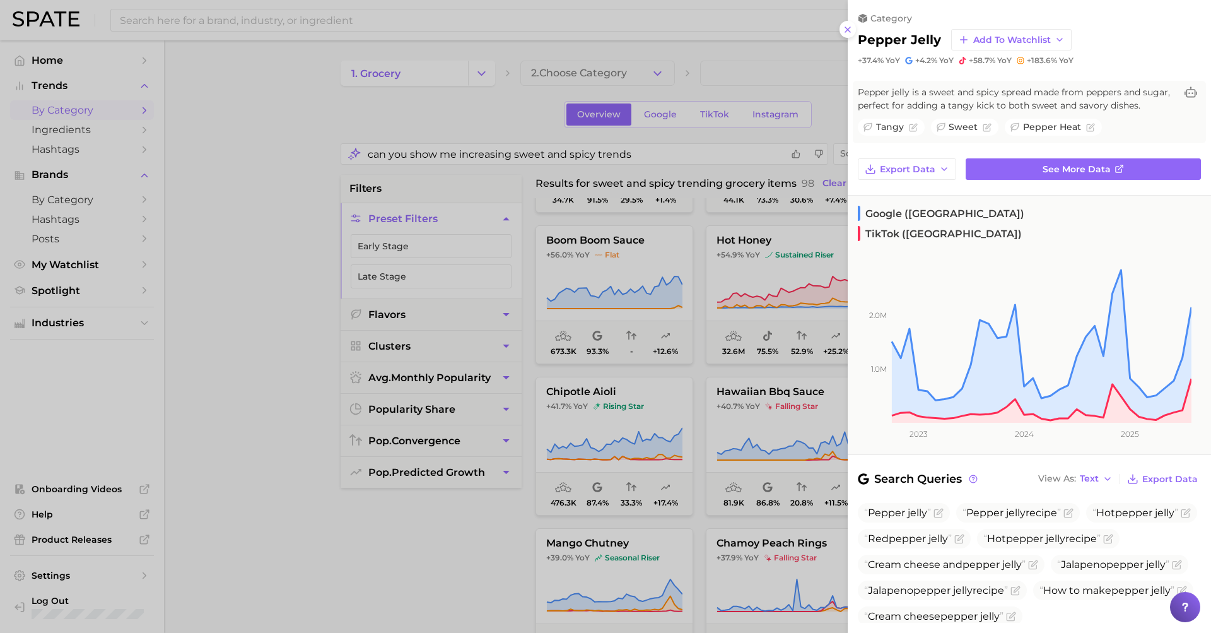
click at [440, 513] on div at bounding box center [605, 316] width 1211 height 633
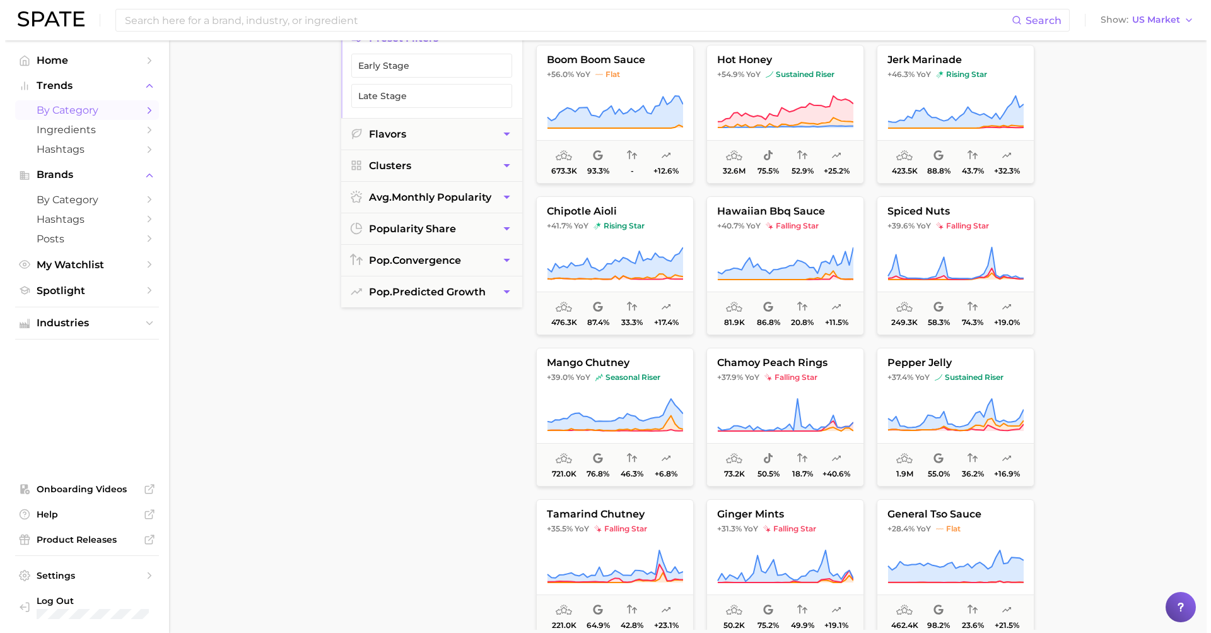
scroll to position [245, 0]
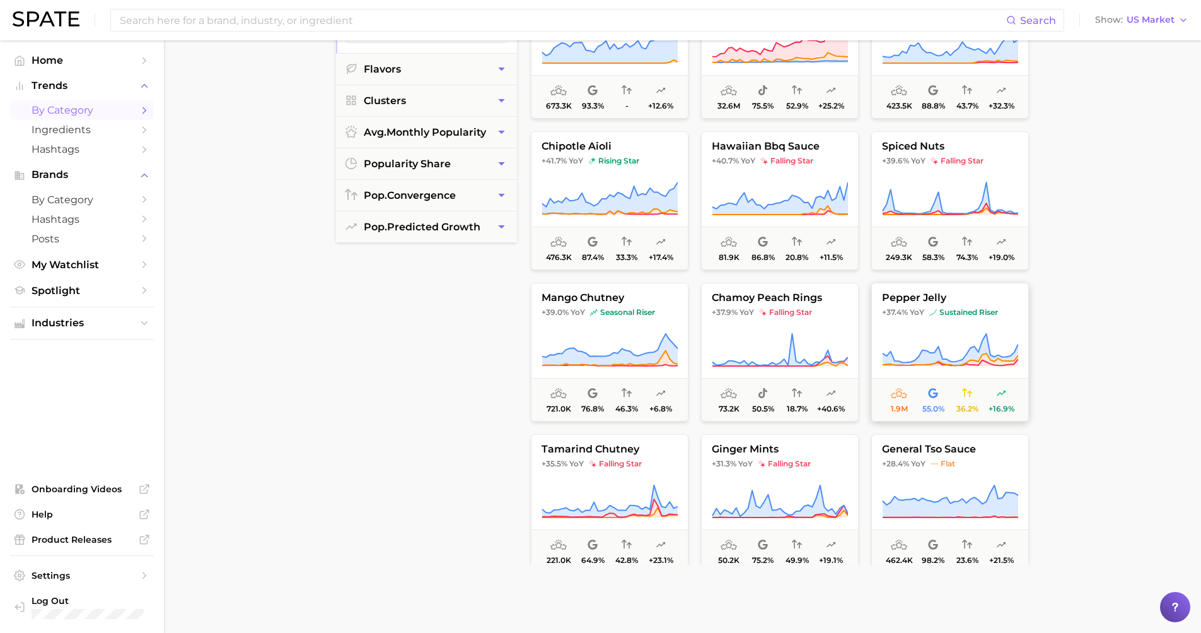
click at [937, 304] on button "pepper jelly +37.4% YoY sustained riser 1.9m 55.0% 36.2% +16.9%" at bounding box center [951, 352] width 158 height 139
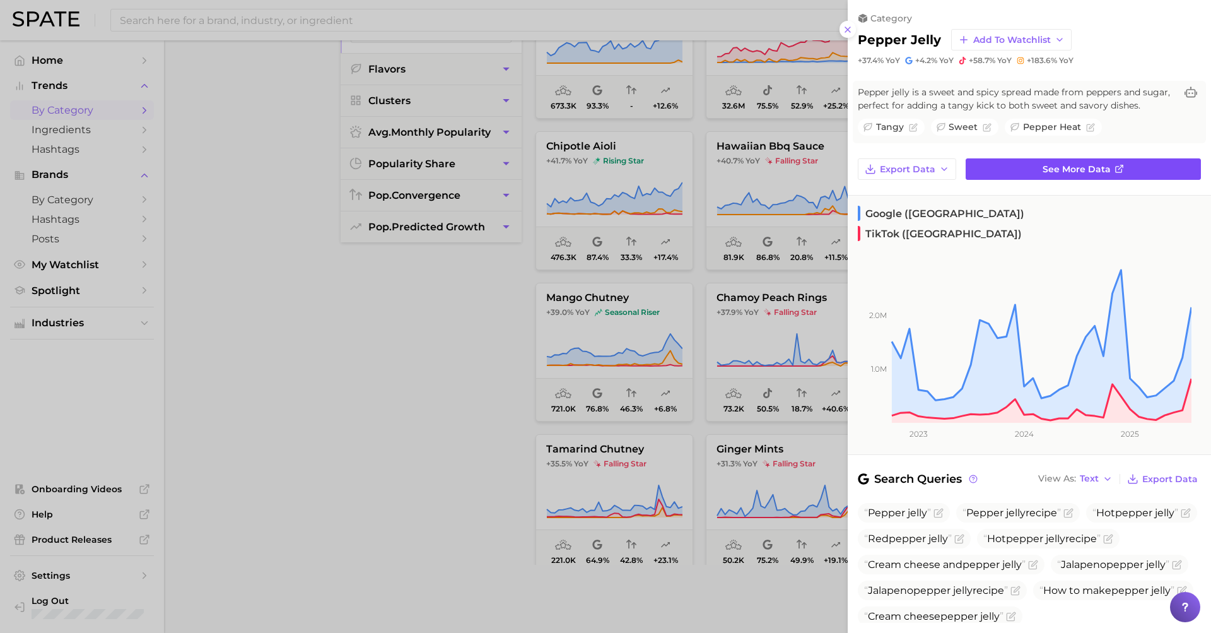
click at [993, 165] on link "See more data" at bounding box center [1083, 168] width 235 height 21
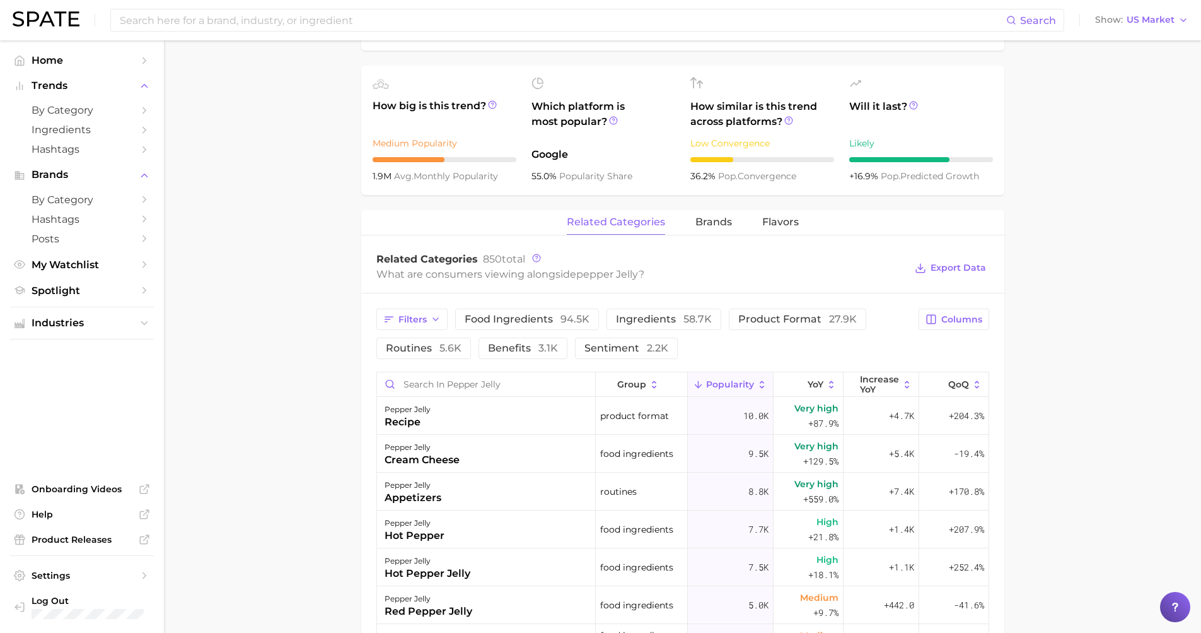
scroll to position [18, 0]
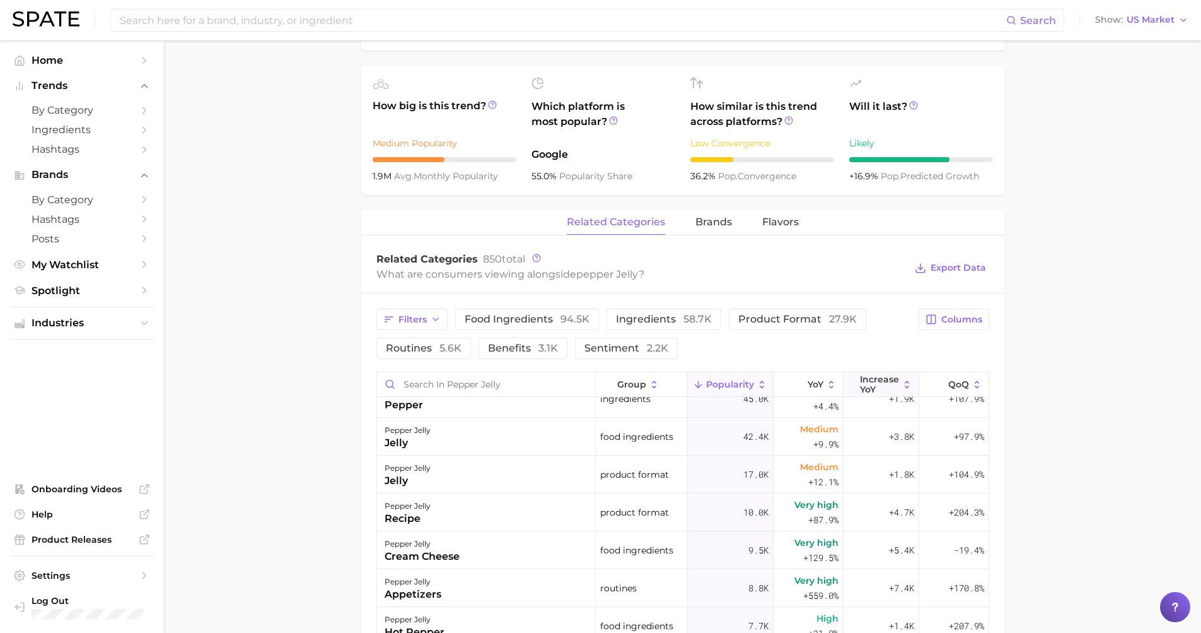
click at [882, 386] on span "Increase YoY" at bounding box center [879, 384] width 39 height 20
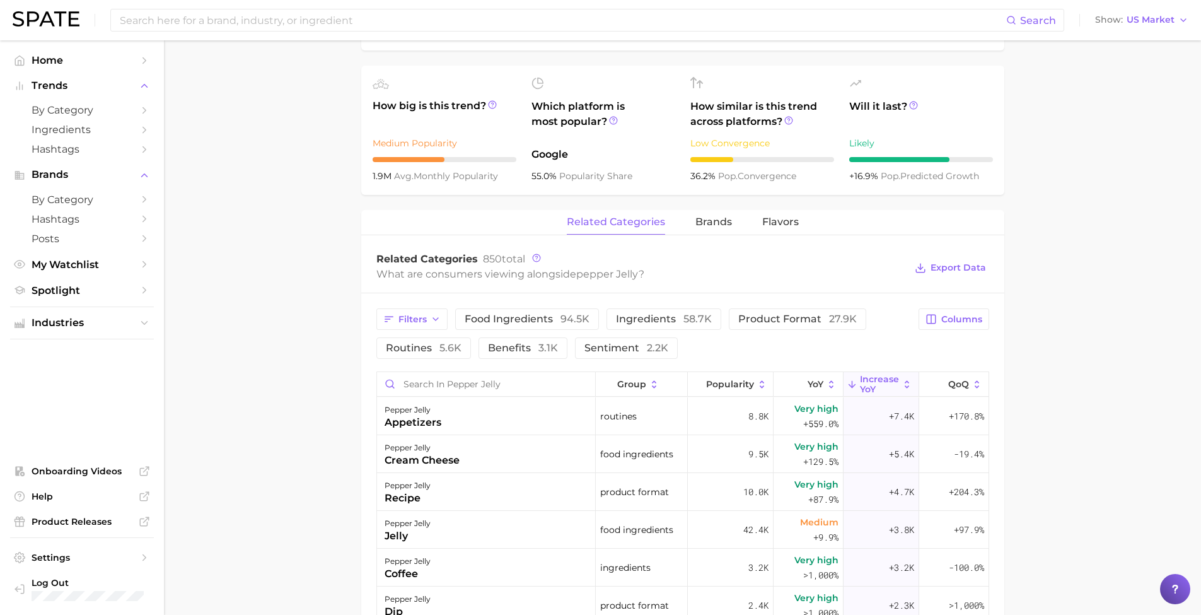
scroll to position [0, 0]
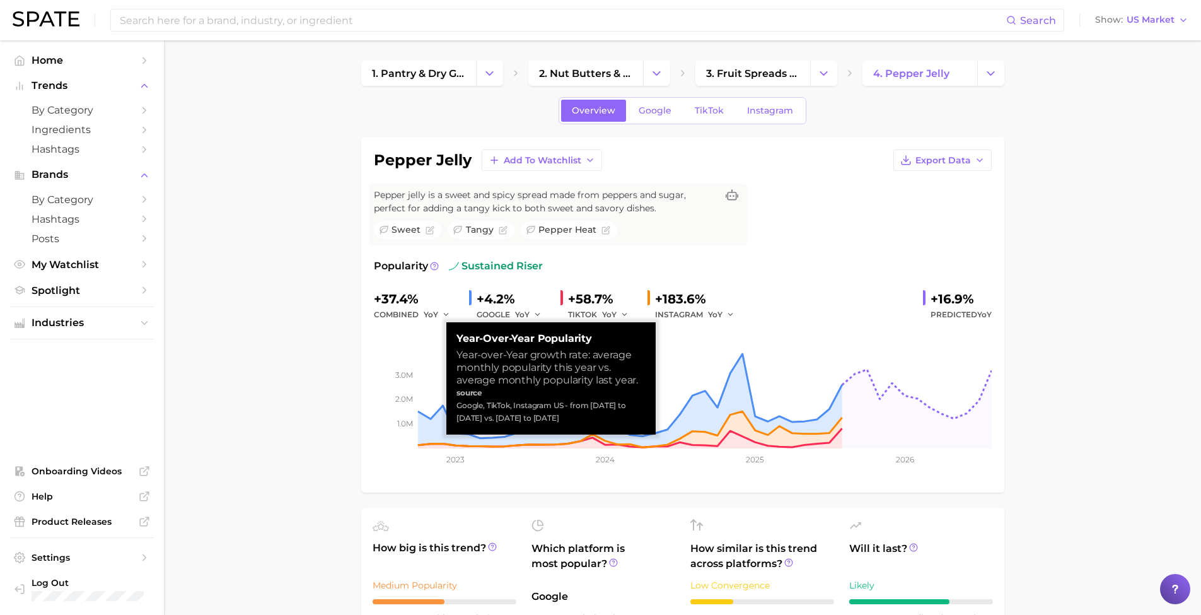
drag, startPoint x: 457, startPoint y: 405, endPoint x: 570, endPoint y: 422, distance: 114.2
click at [570, 422] on div "Google, TikTok, Instagram US - from [DATE] to [DATE] vs. [DATE] to [DATE]" at bounding box center [551, 411] width 189 height 25
copy div "Google, TikTok, Instagram US - from [DATE] to [DATE] vs. [DATE] to [DATE]"
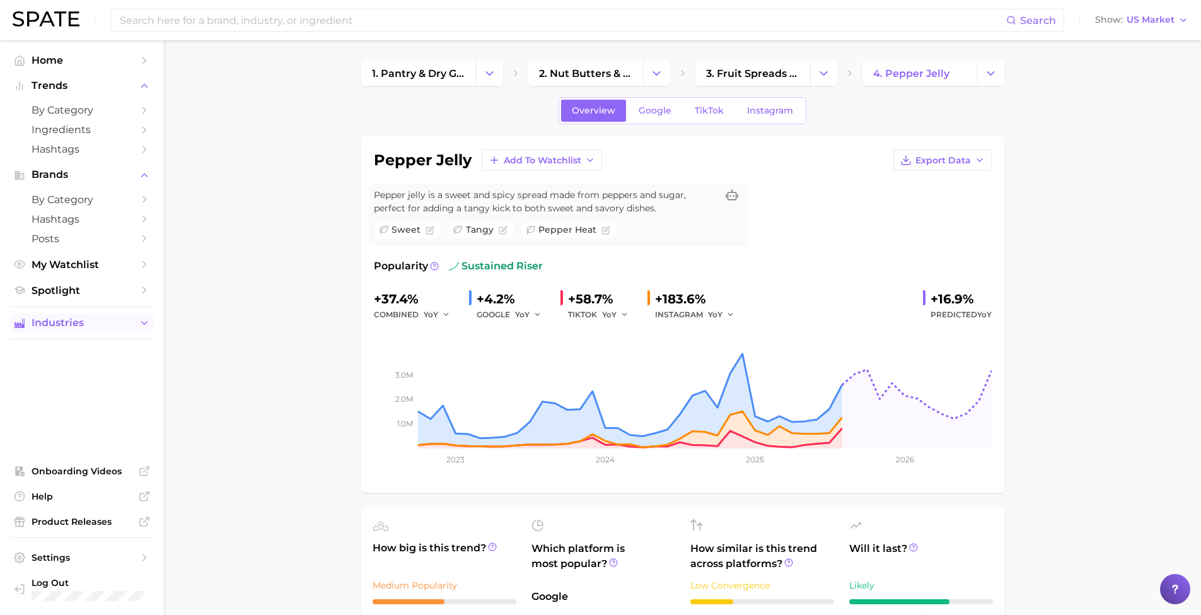
click at [276, 19] on input at bounding box center [563, 19] width 888 height 21
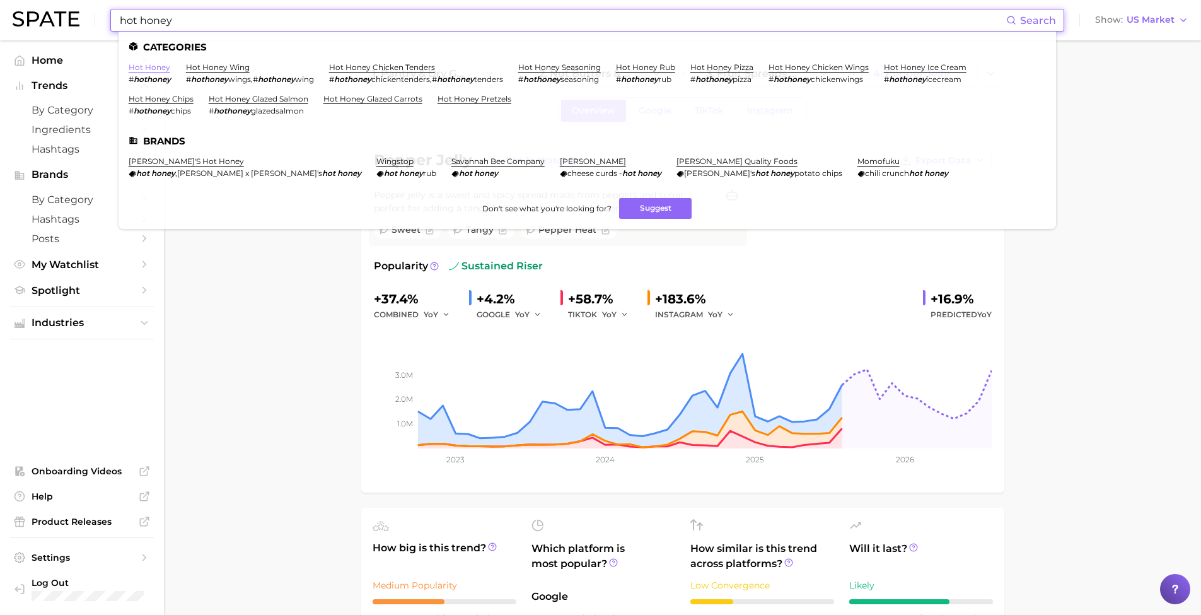
click at [139, 68] on link "hot honey" at bounding box center [150, 66] width 42 height 9
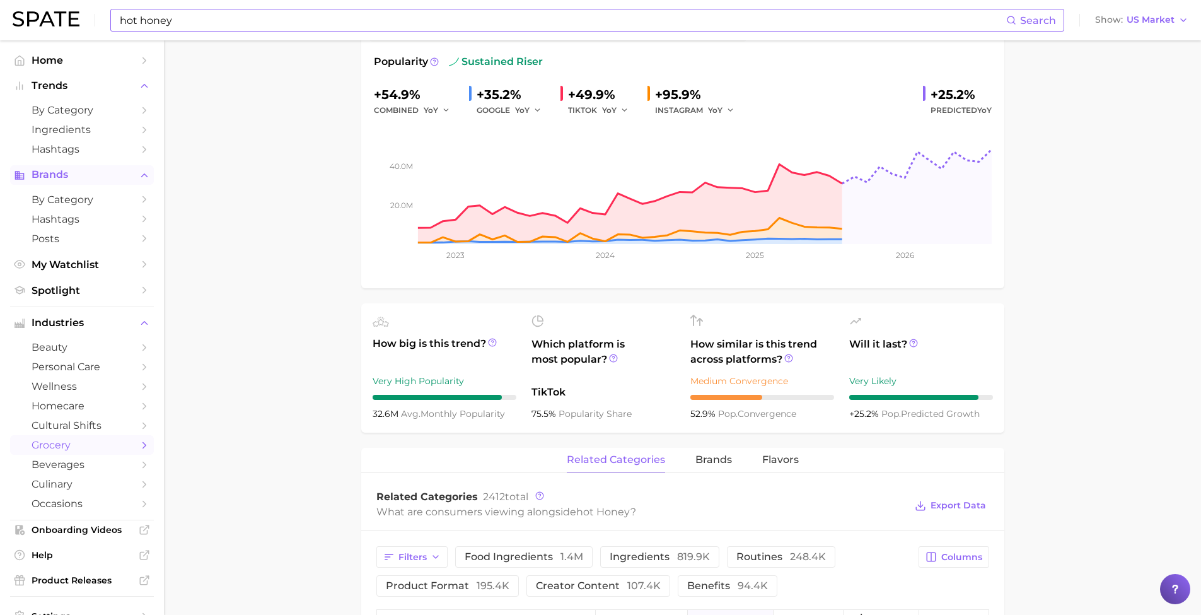
scroll to position [87, 0]
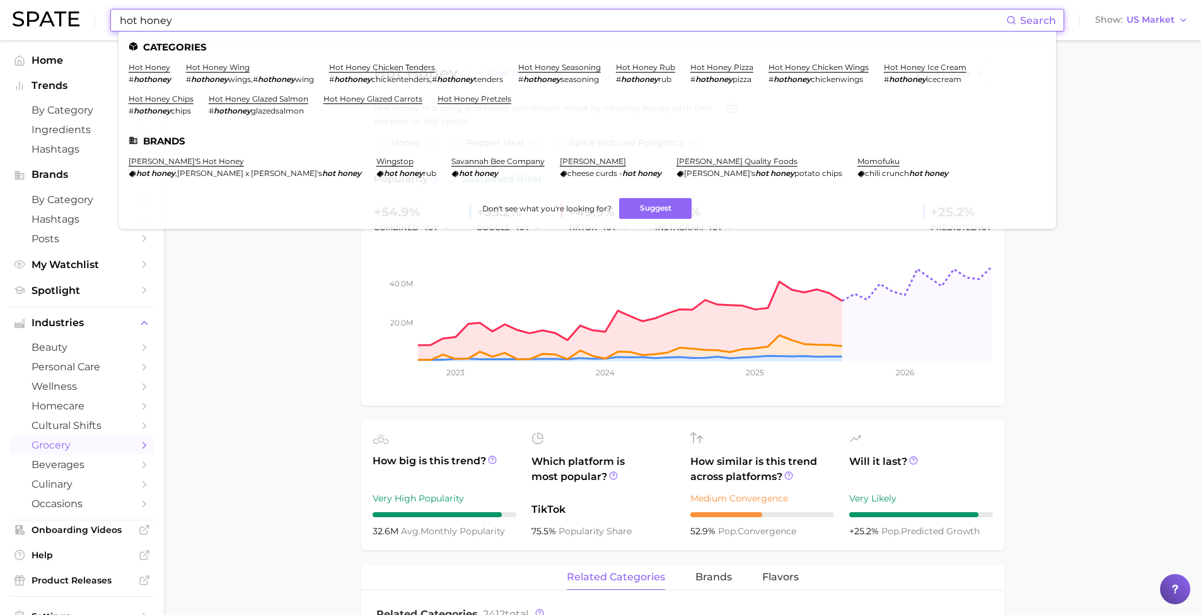
drag, startPoint x: 307, startPoint y: 21, endPoint x: 28, endPoint y: 9, distance: 279.1
click at [28, 9] on div "hot honey Search Categories hot honey # hothoney hot honey wing # hothoney wing…" at bounding box center [601, 20] width 1176 height 40
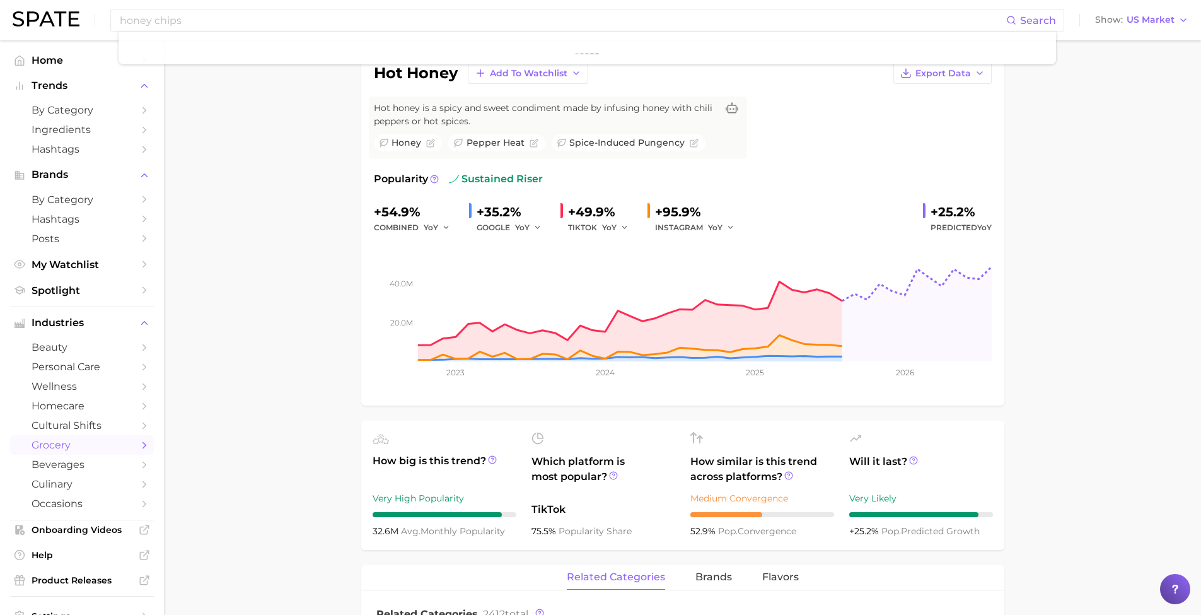
drag, startPoint x: 187, startPoint y: 37, endPoint x: 172, endPoint y: 67, distance: 34.1
click at [189, 23] on input "honey chips" at bounding box center [563, 19] width 888 height 21
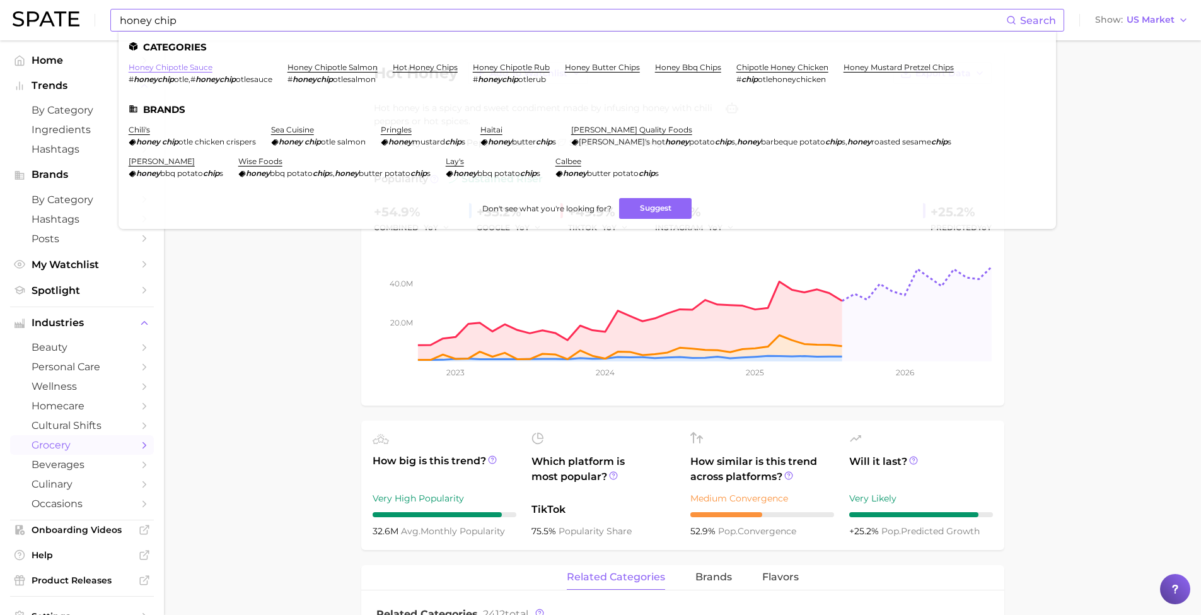
click at [197, 67] on link "honey chipotle sauce" at bounding box center [171, 66] width 84 height 9
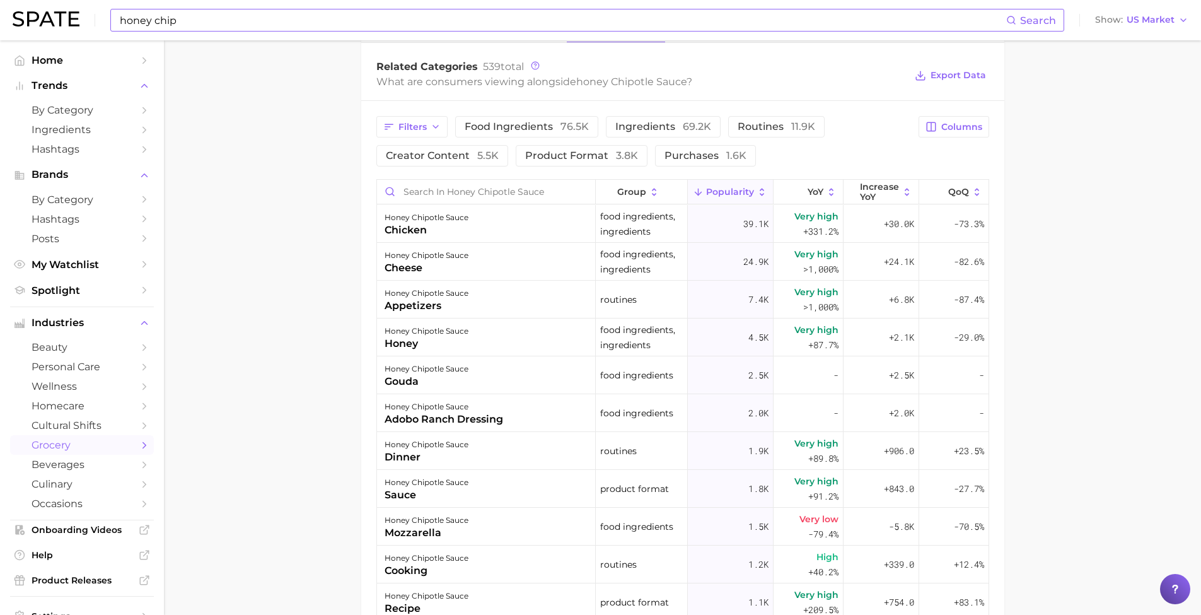
scroll to position [44, 0]
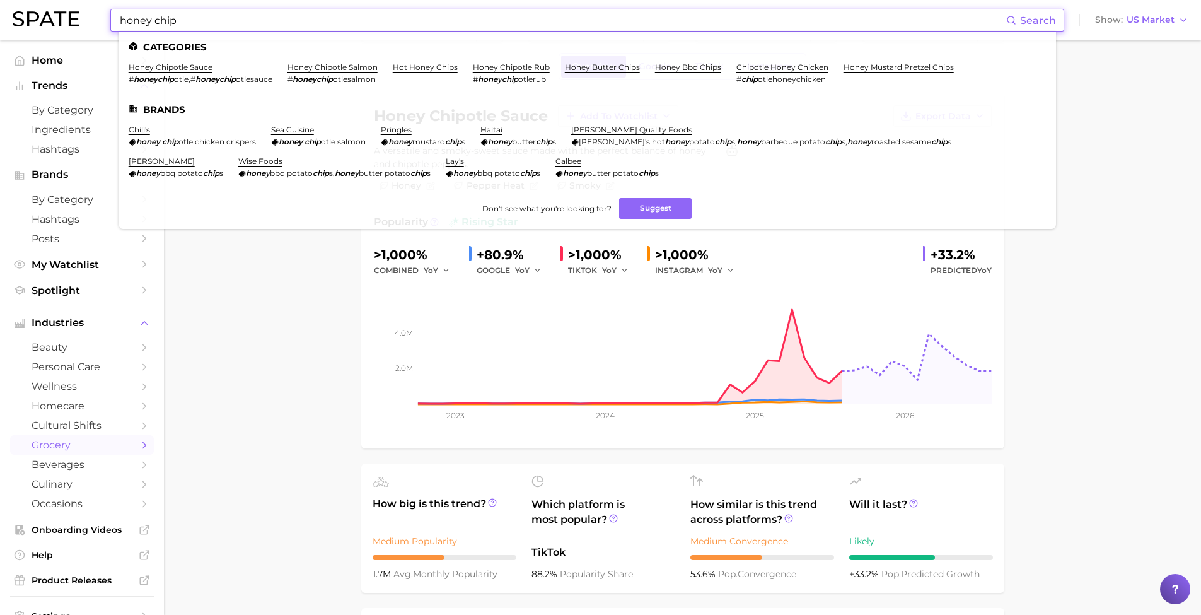
drag, startPoint x: 120, startPoint y: 18, endPoint x: 15, endPoint y: 4, distance: 106.2
click at [15, 5] on div "honey chip Search Categories honey chipotle sauce # honeychip otle , # honeychi…" at bounding box center [601, 20] width 1176 height 40
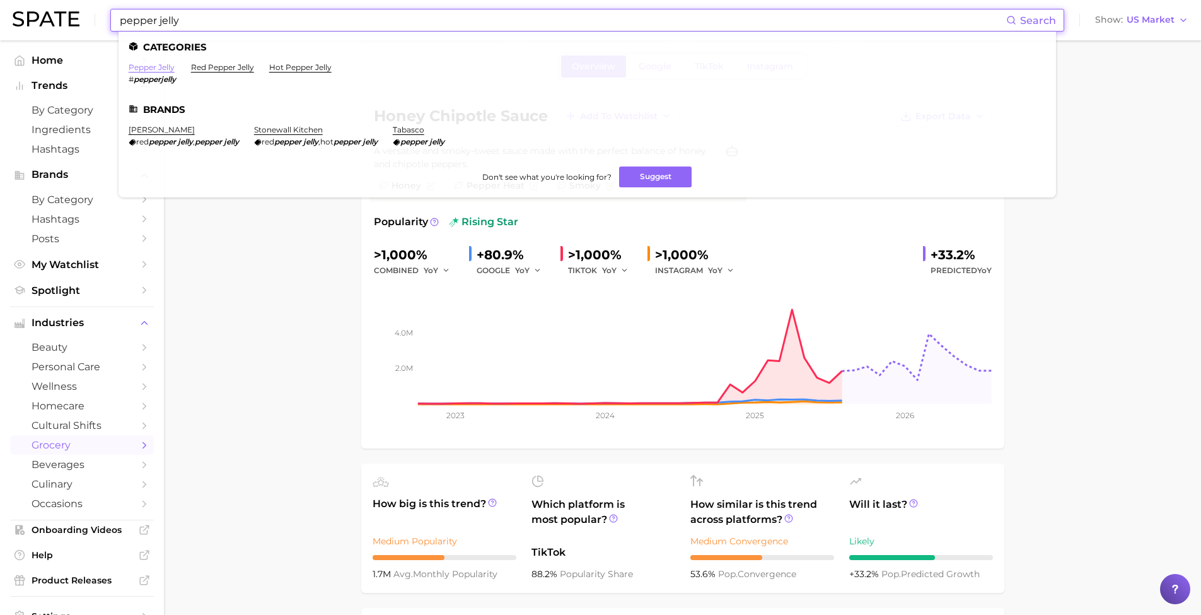
click at [156, 66] on link "pepper jelly" at bounding box center [152, 66] width 46 height 9
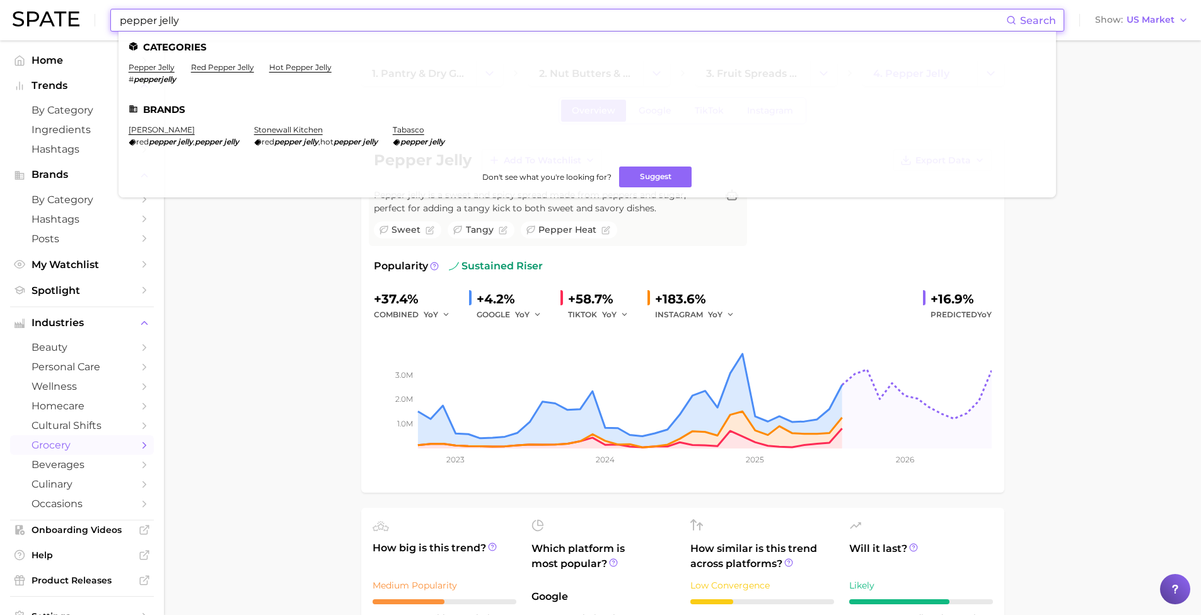
drag, startPoint x: 87, startPoint y: 8, endPoint x: 40, endPoint y: 4, distance: 47.5
click at [40, 4] on div "pepper jelly Search Categories pepper jelly # pepperjelly red pepper jelly hot …" at bounding box center [601, 20] width 1176 height 40
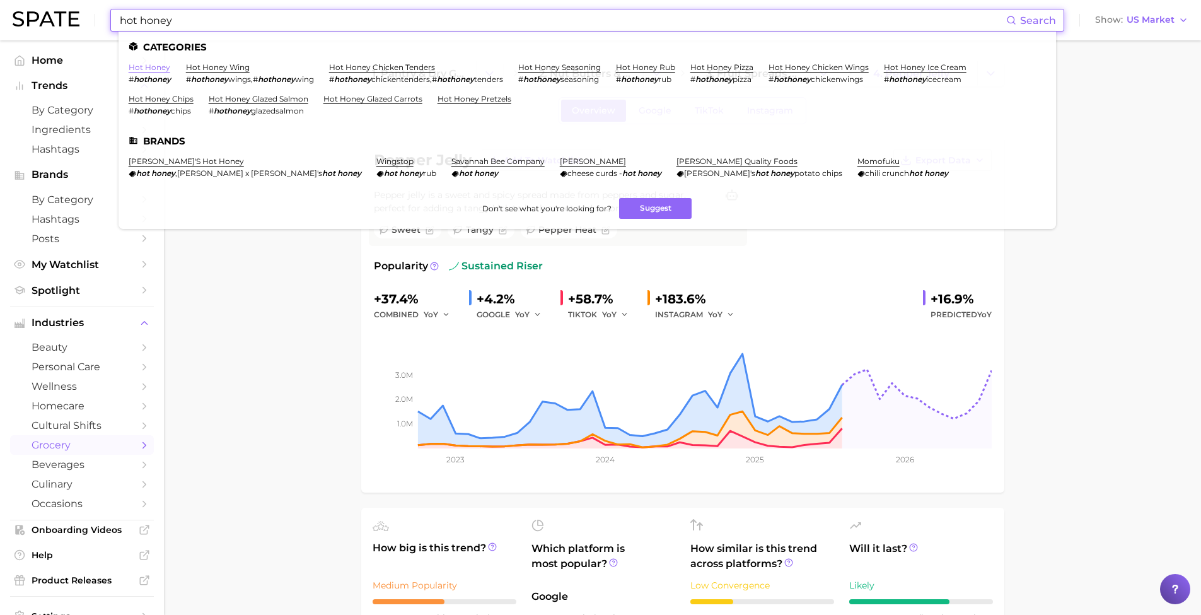
type input "hot honey"
click at [147, 69] on link "hot honey" at bounding box center [150, 66] width 42 height 9
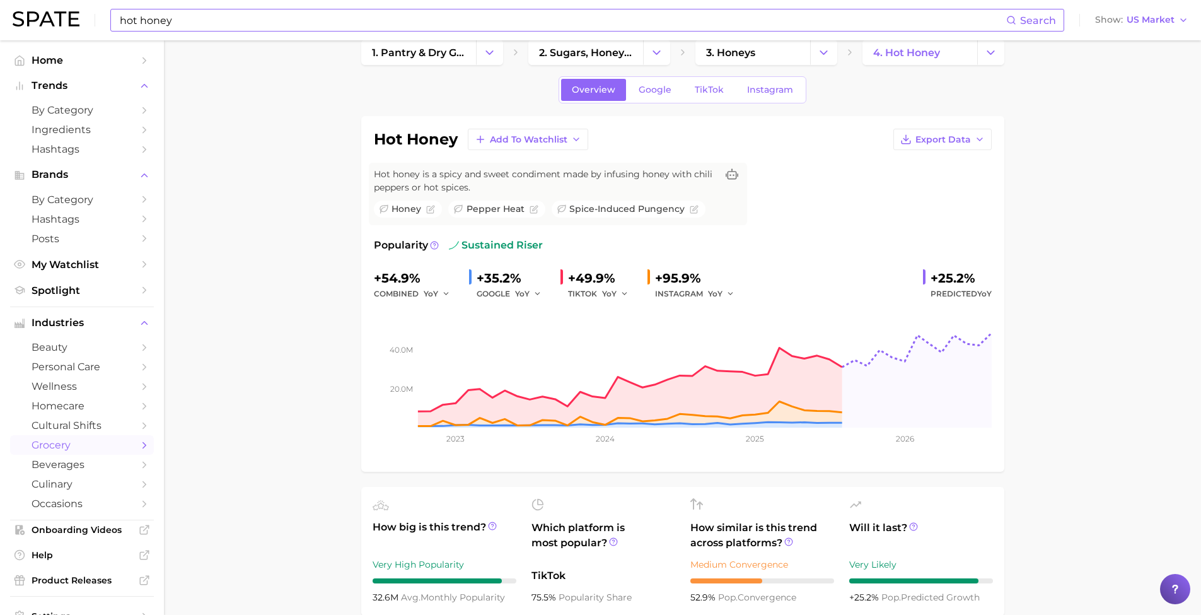
scroll to position [122, 0]
